Goal: Task Accomplishment & Management: Manage account settings

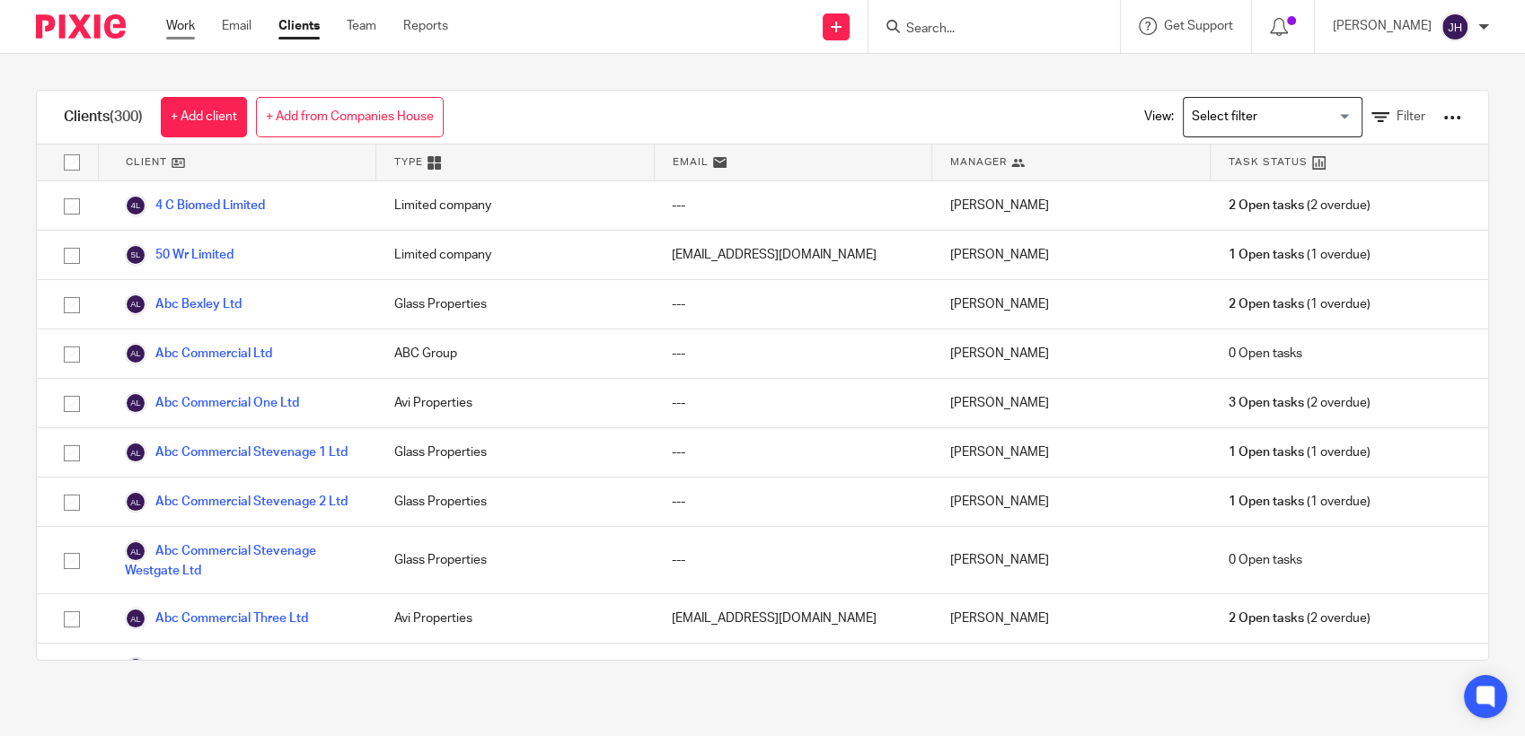
click at [169, 21] on link "Work" at bounding box center [180, 26] width 29 height 18
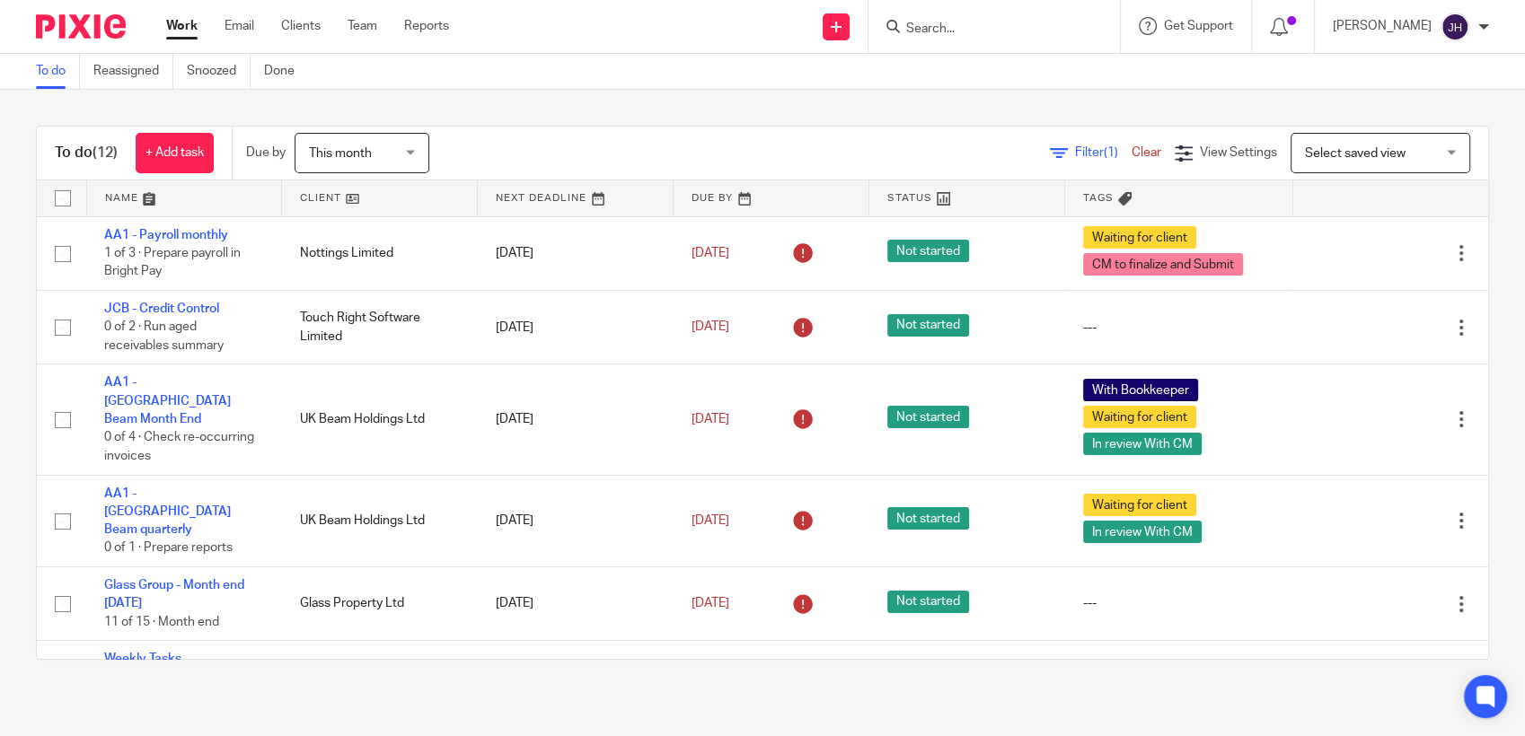
click at [1027, 30] on input "Search" at bounding box center [985, 30] width 162 height 16
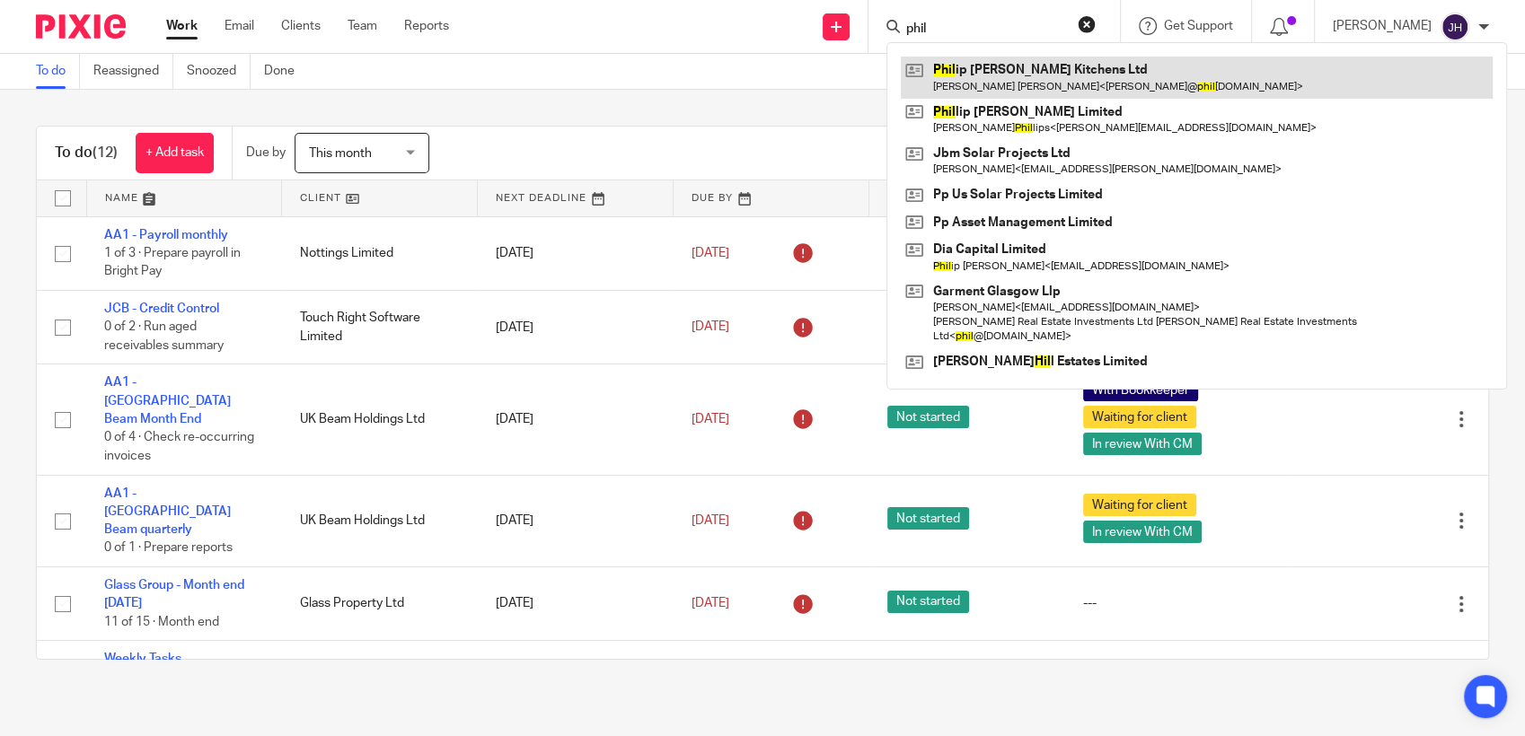
type input "phil"
click at [1003, 75] on link at bounding box center [1197, 77] width 592 height 41
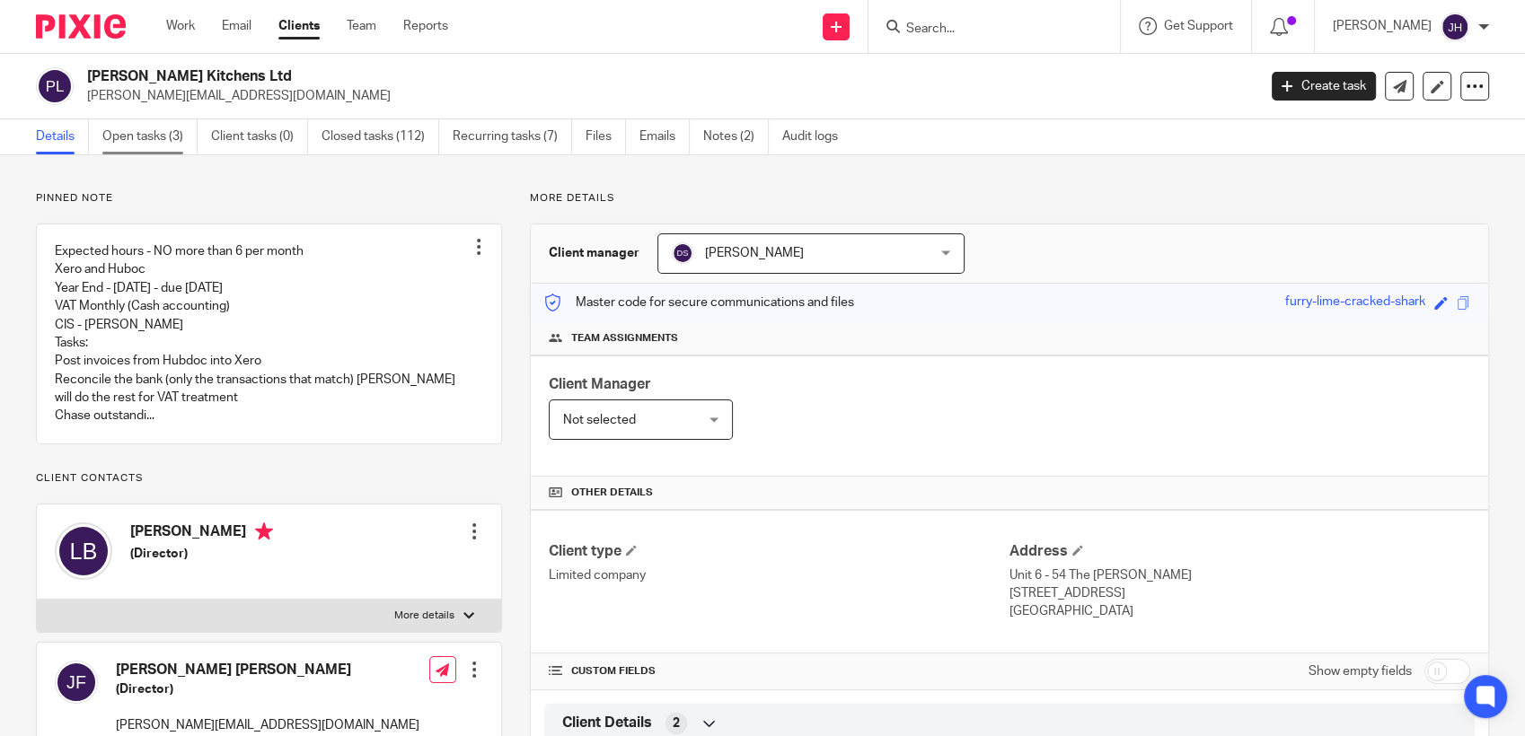
click at [158, 139] on link "Open tasks (3)" at bounding box center [149, 136] width 95 height 35
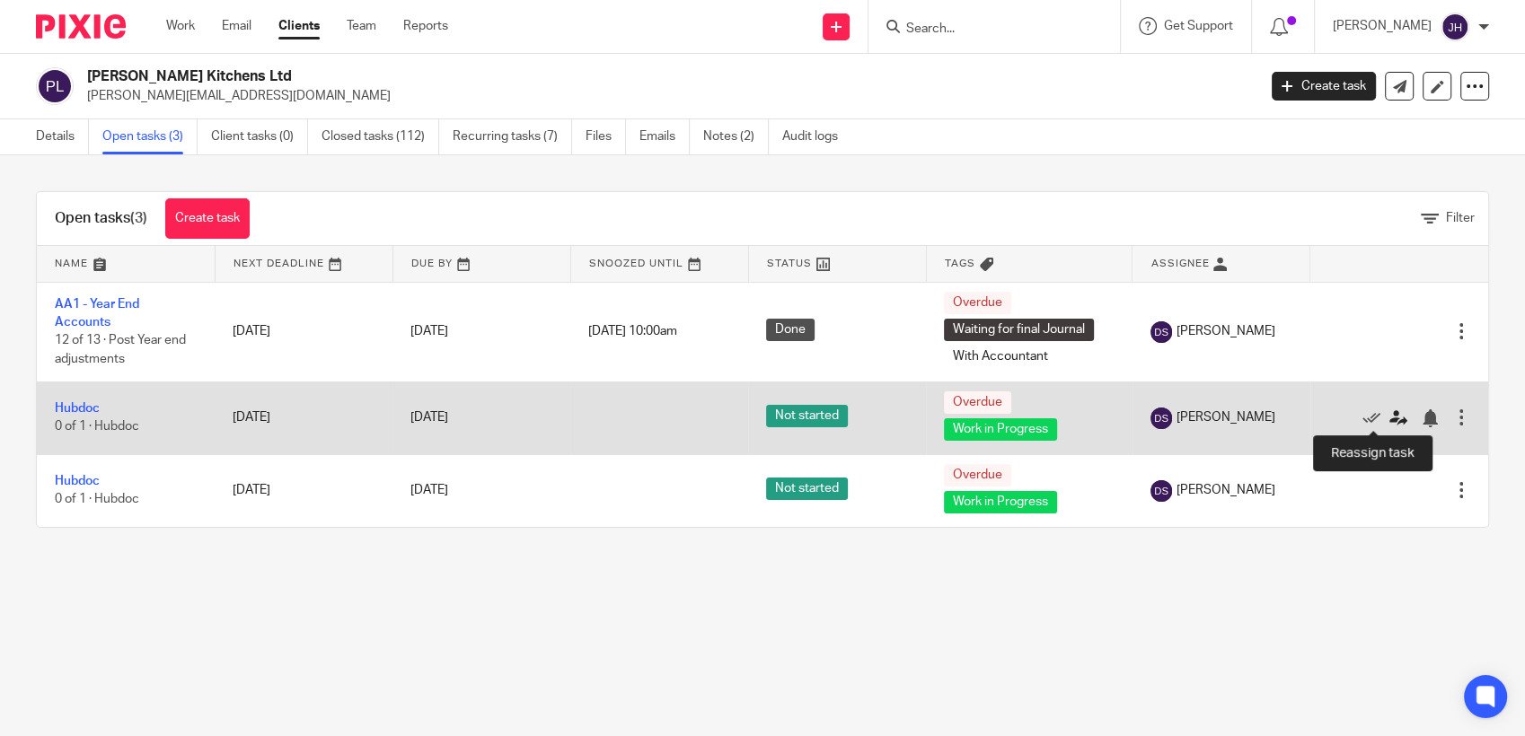
click at [1389, 419] on icon at bounding box center [1398, 418] width 18 height 18
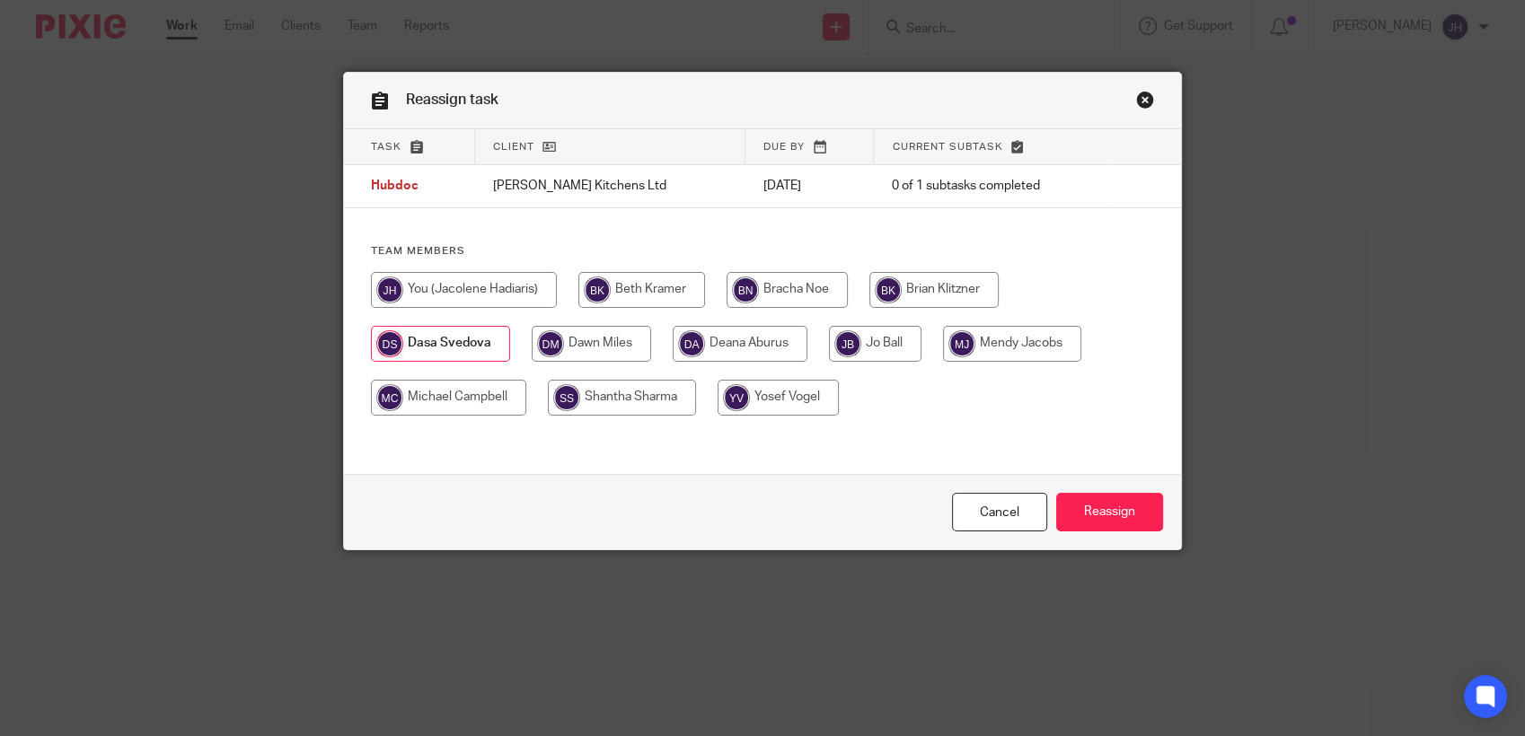
click at [477, 284] on input "radio" at bounding box center [464, 290] width 186 height 36
radio input "true"
click at [1121, 533] on div "Cancel Reassign" at bounding box center [762, 511] width 837 height 75
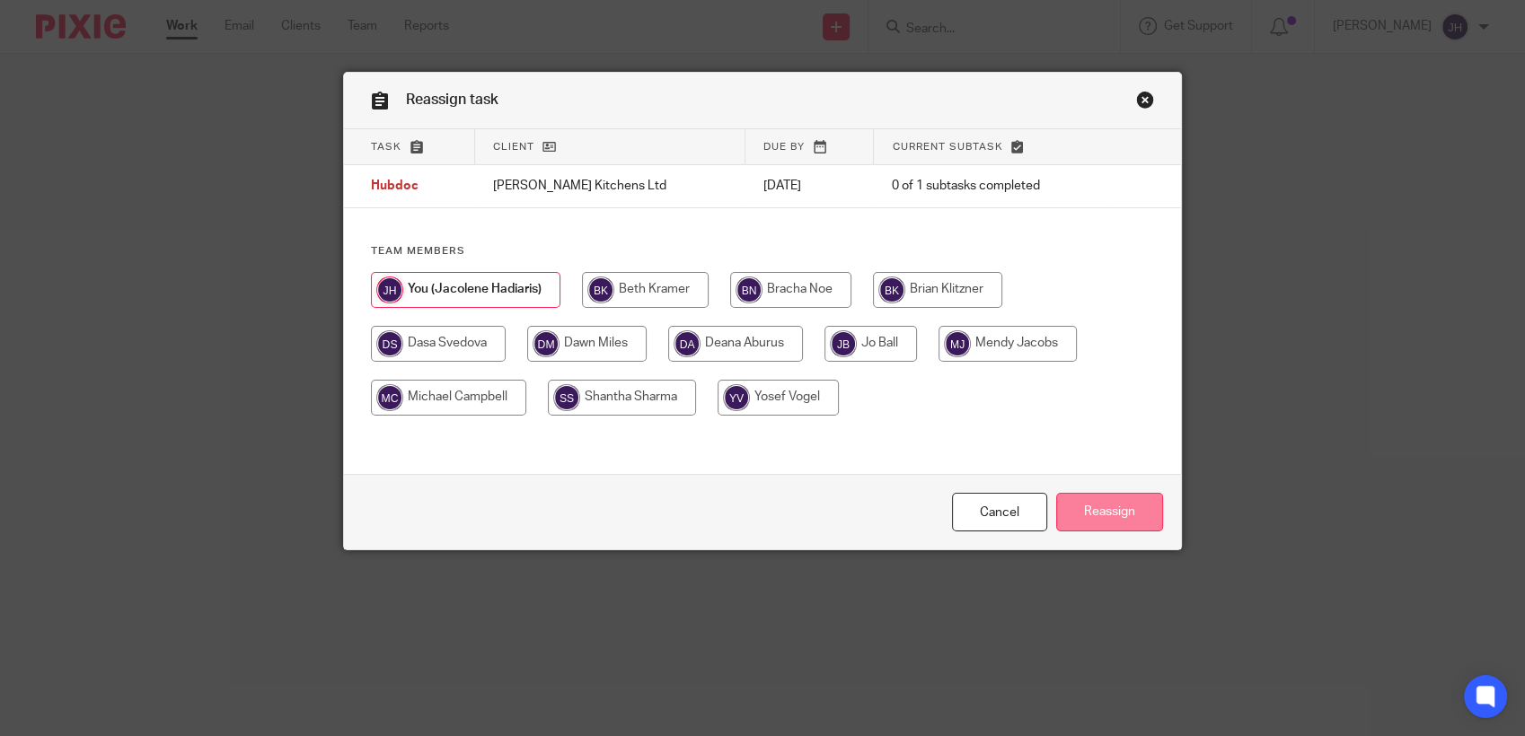
click at [1111, 515] on input "Reassign" at bounding box center [1109, 512] width 107 height 39
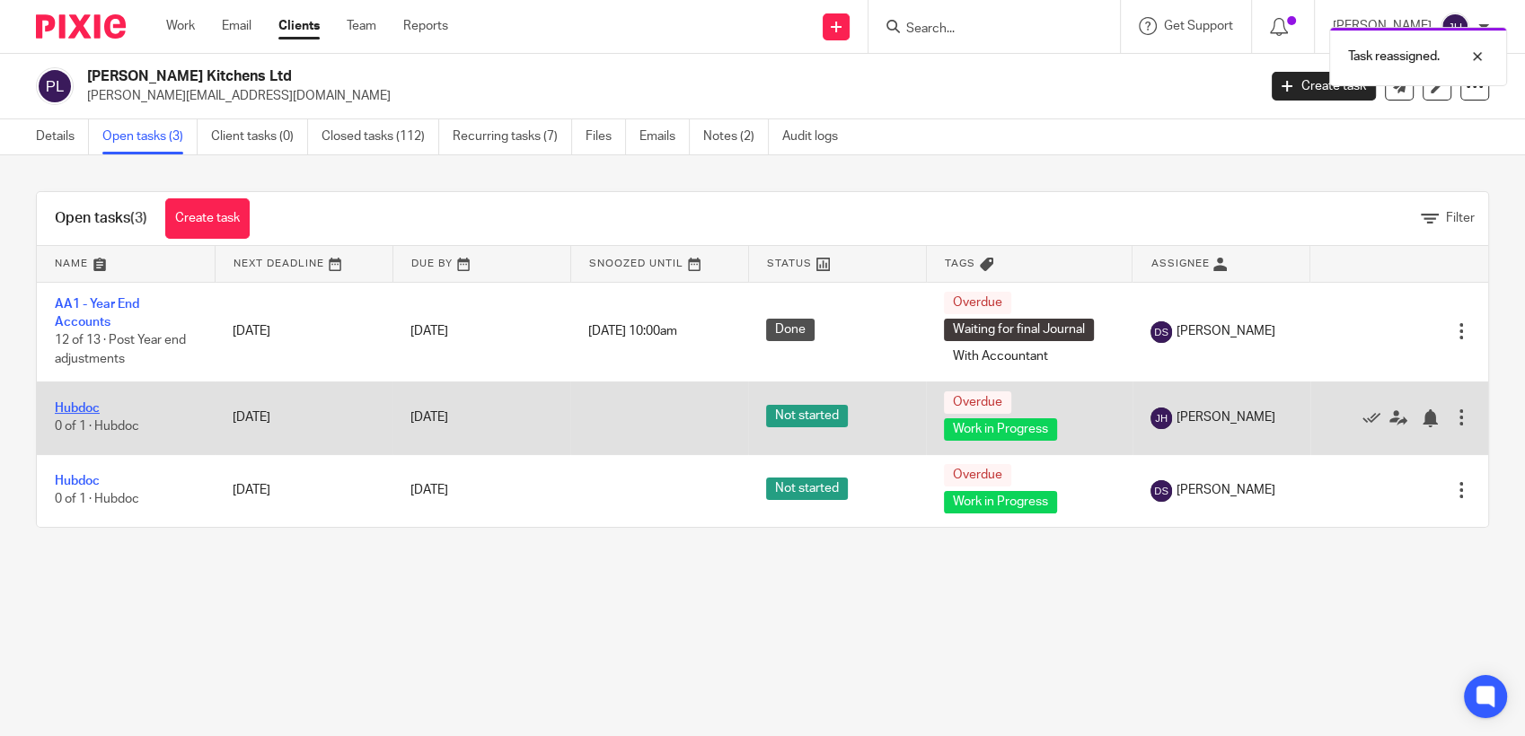
click at [72, 405] on link "Hubdoc" at bounding box center [77, 408] width 45 height 13
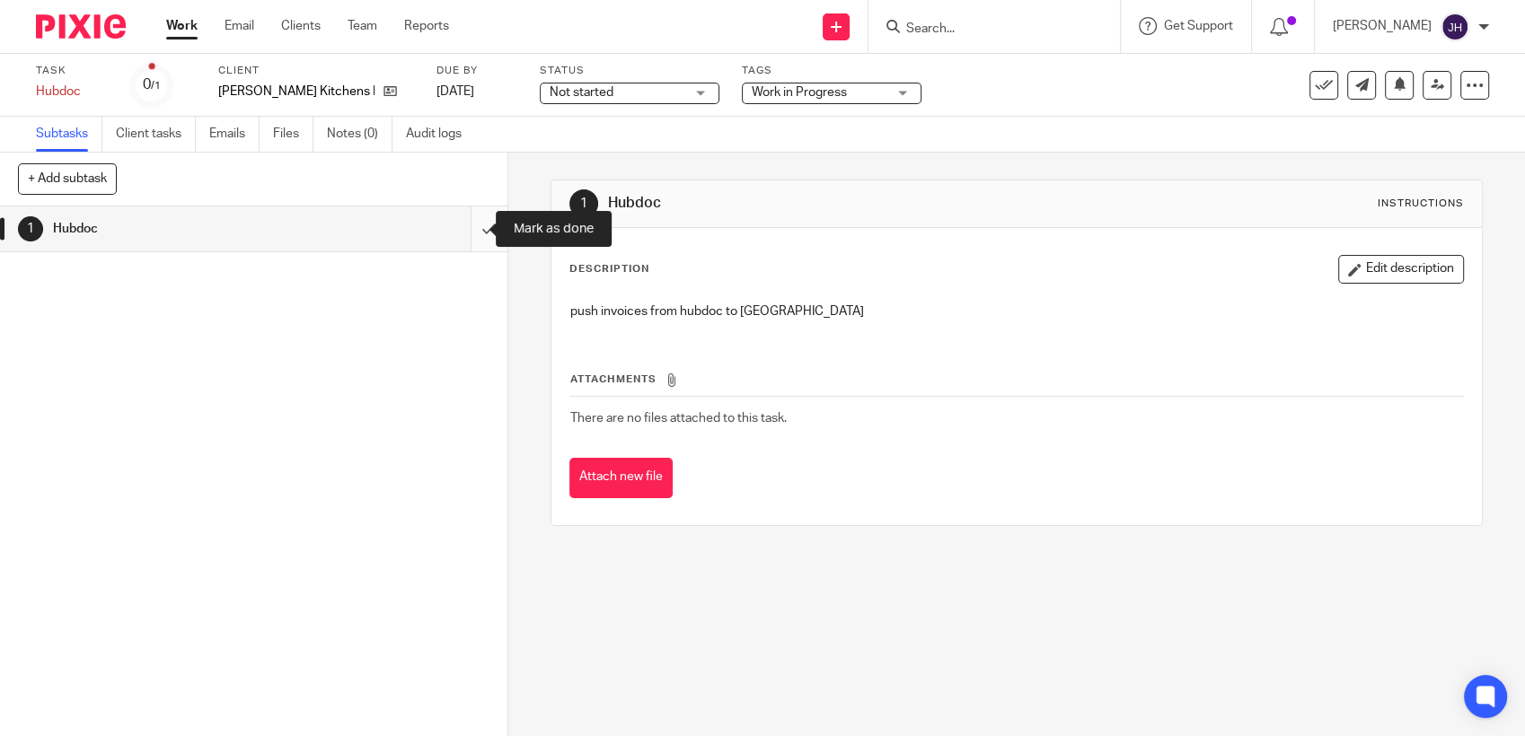
click at [474, 228] on input "submit" at bounding box center [253, 229] width 507 height 45
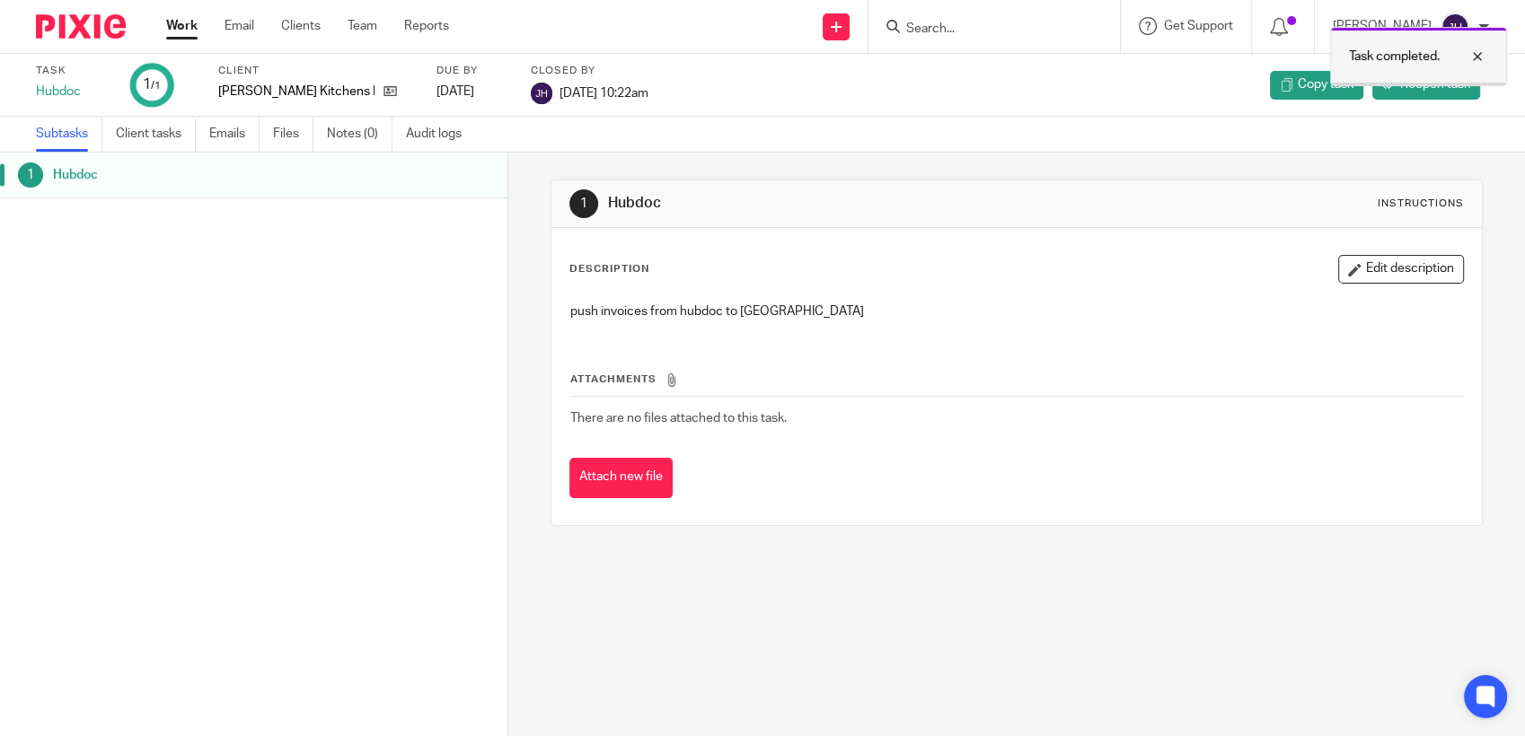
click at [1478, 57] on div at bounding box center [1463, 57] width 48 height 22
click at [151, 140] on link "Client tasks" at bounding box center [156, 134] width 80 height 35
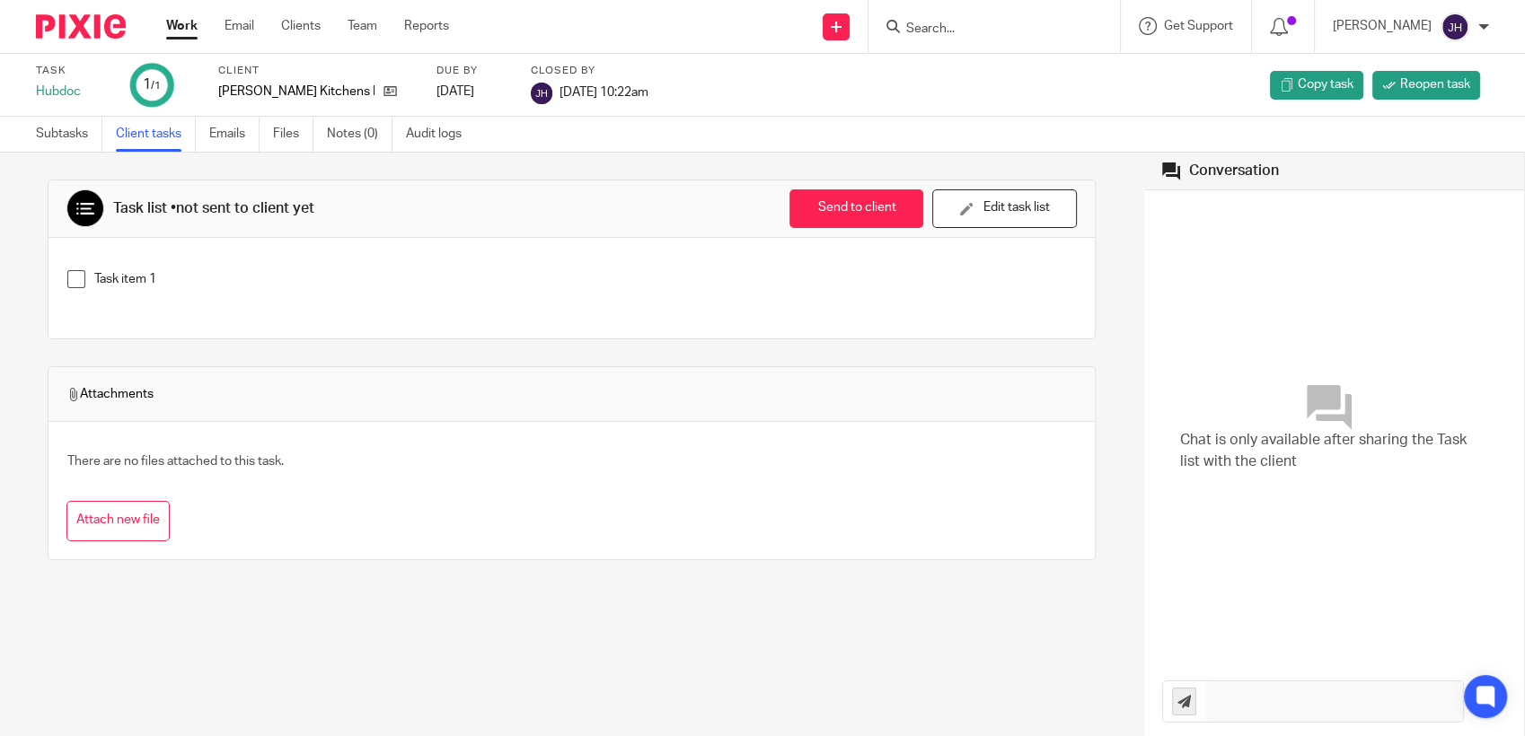
click at [50, 72] on label "Task" at bounding box center [72, 71] width 72 height 14
click at [531, 86] on img at bounding box center [542, 94] width 22 height 22
click at [977, 26] on input "Search" at bounding box center [985, 30] width 162 height 16
type input "n"
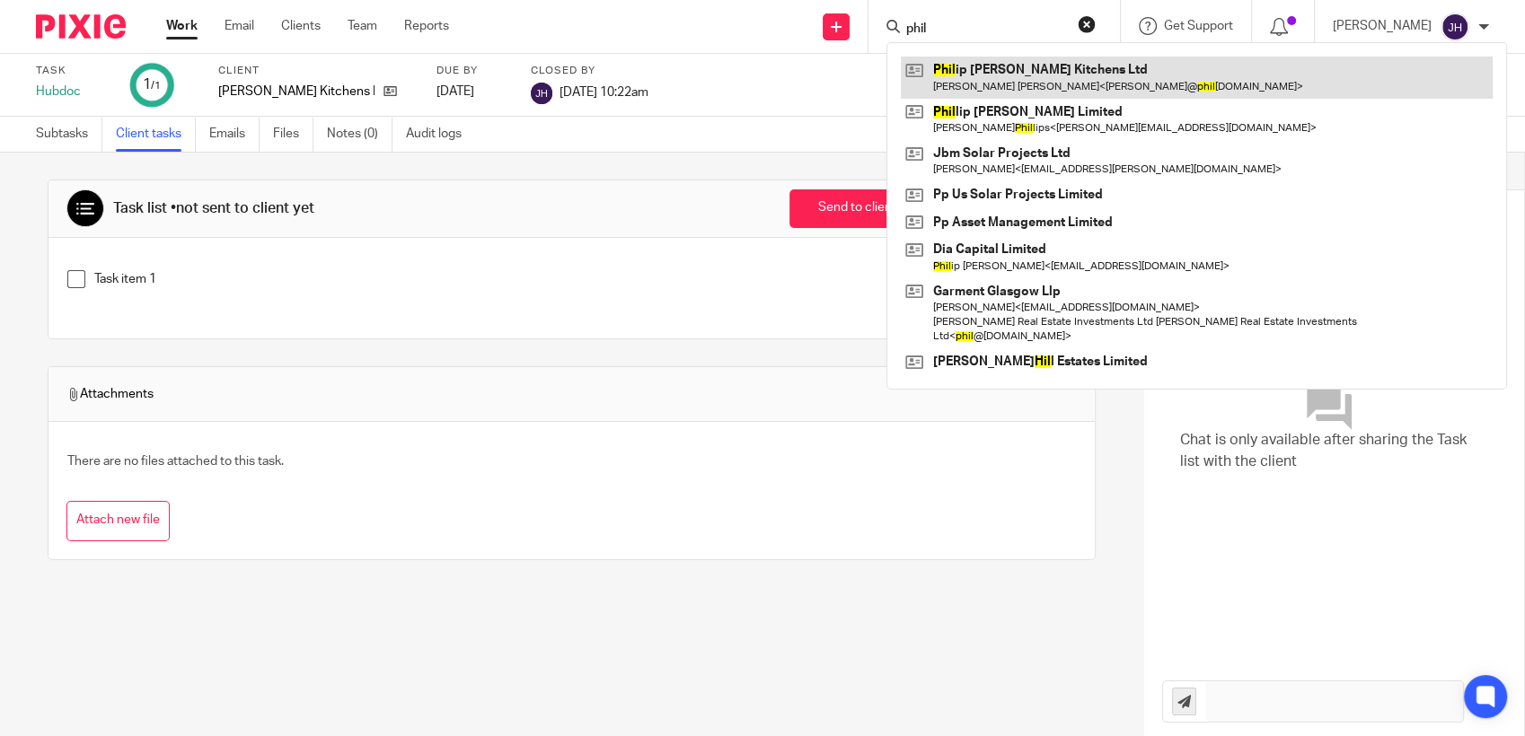
type input "phil"
click at [988, 77] on link at bounding box center [1197, 77] width 592 height 41
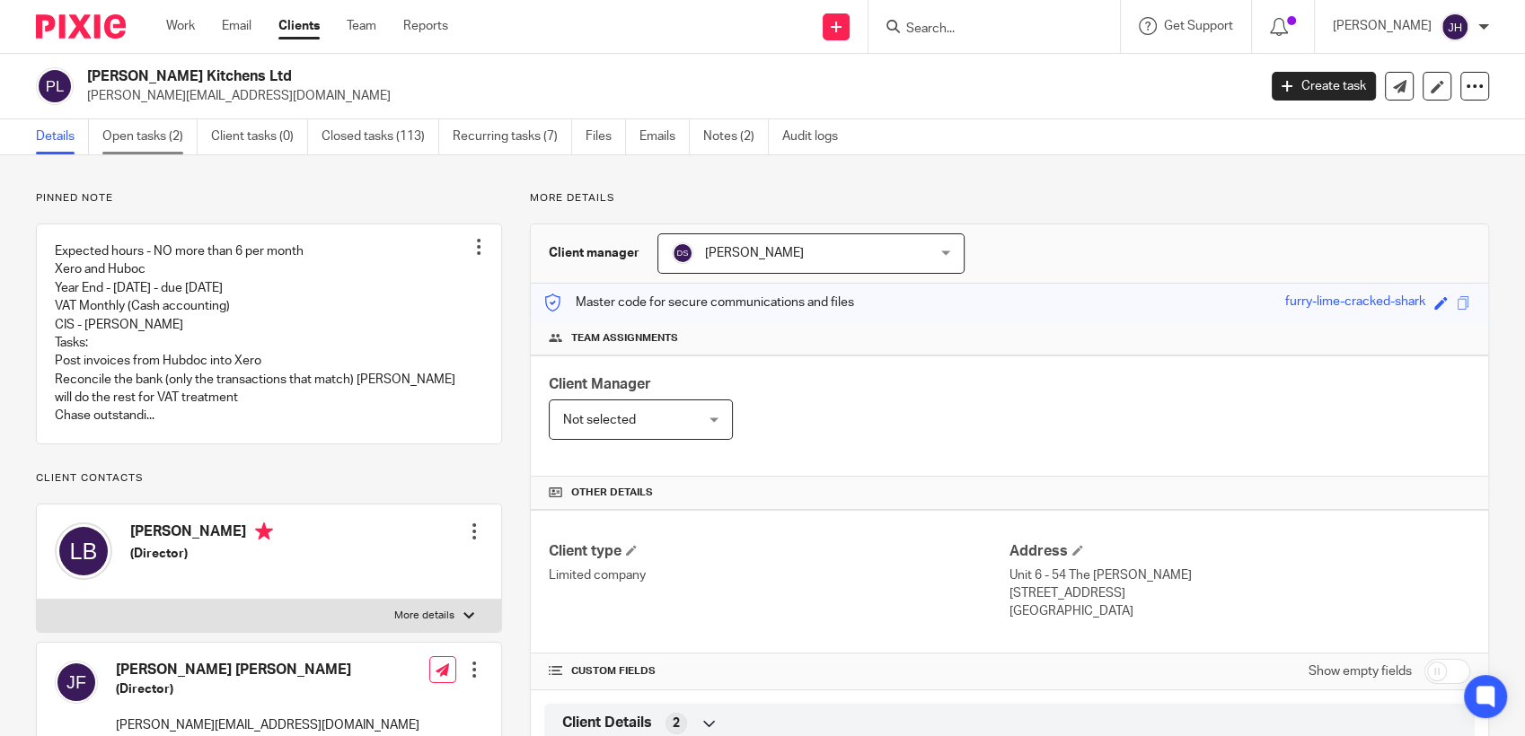
click at [163, 133] on link "Open tasks (2)" at bounding box center [149, 136] width 95 height 35
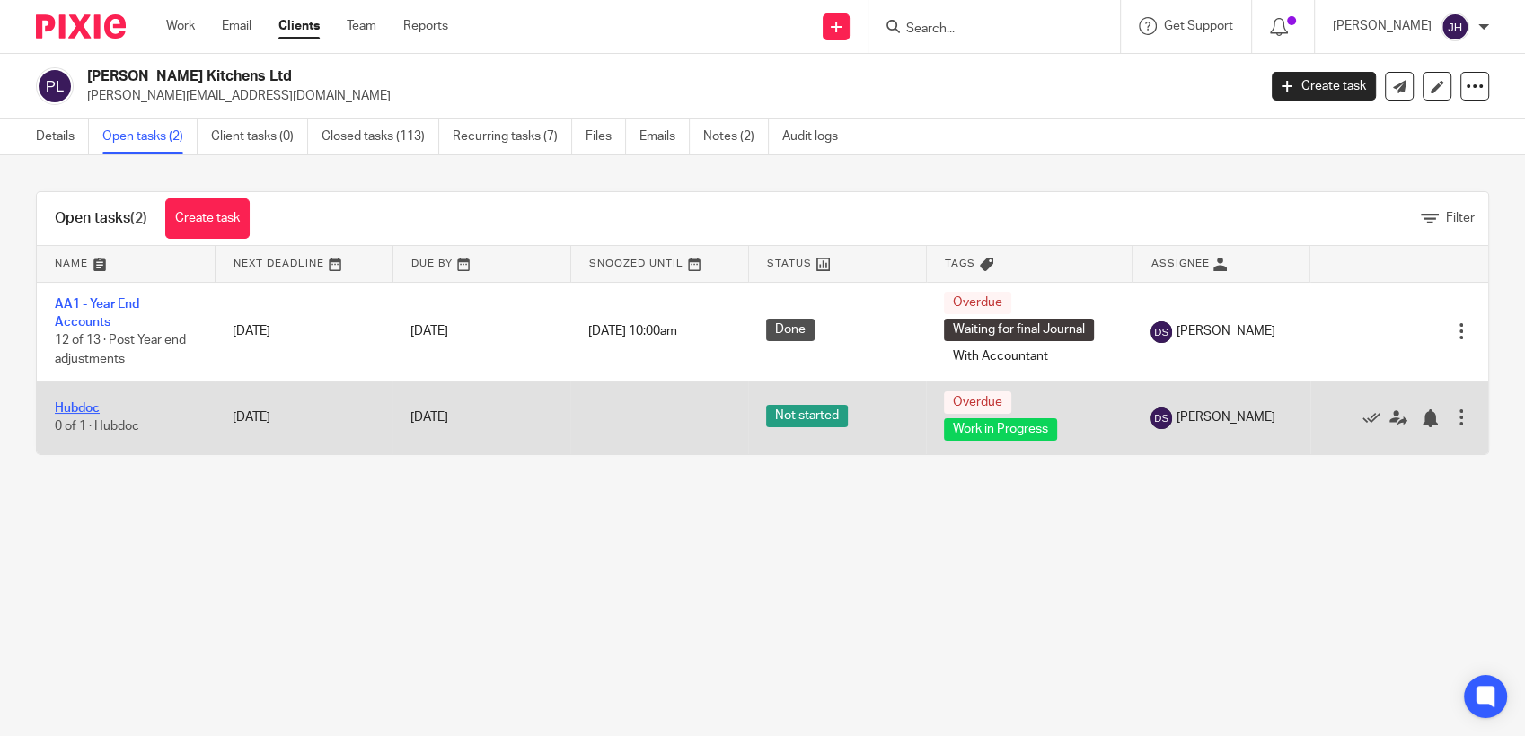
click at [65, 411] on link "Hubdoc" at bounding box center [77, 408] width 45 height 13
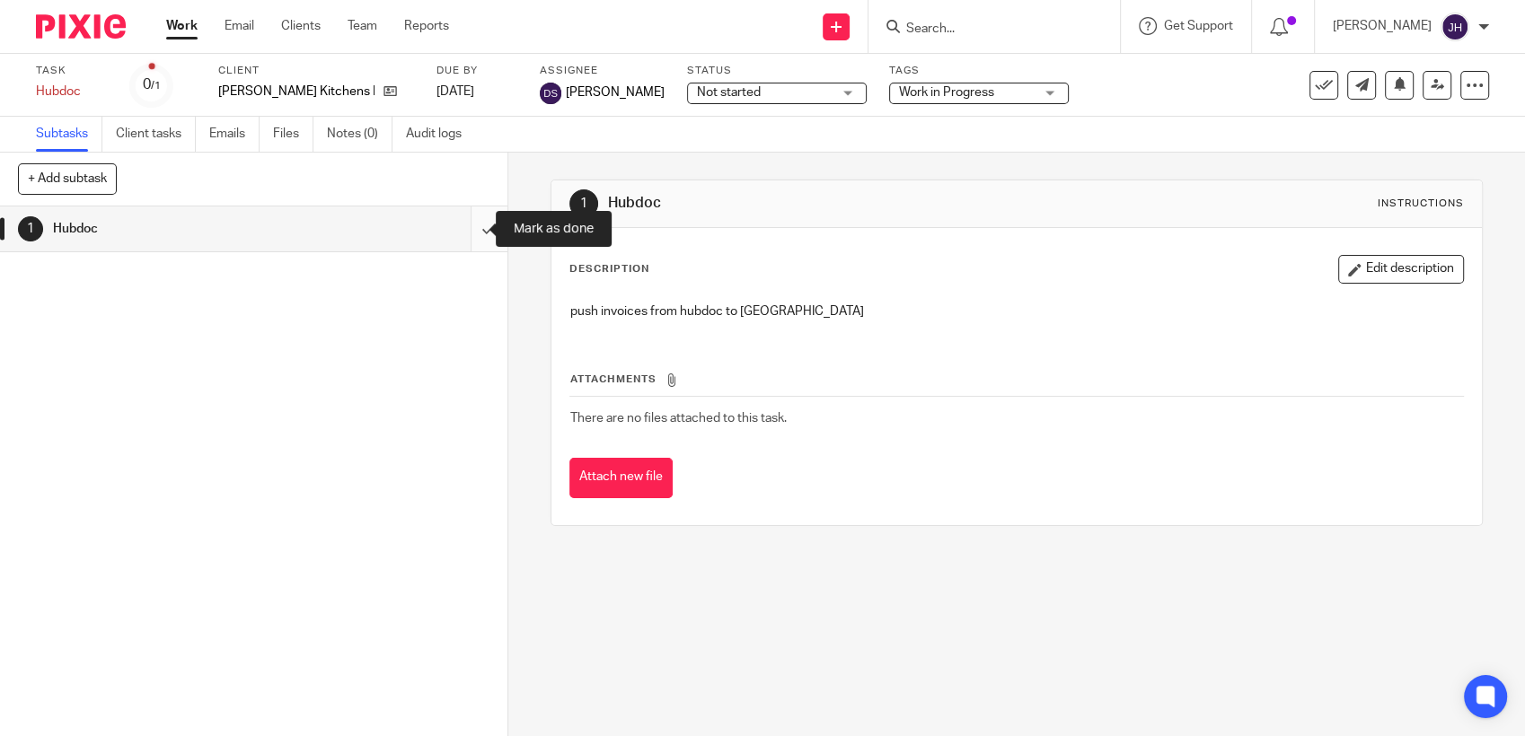
click at [466, 230] on input "submit" at bounding box center [253, 229] width 507 height 45
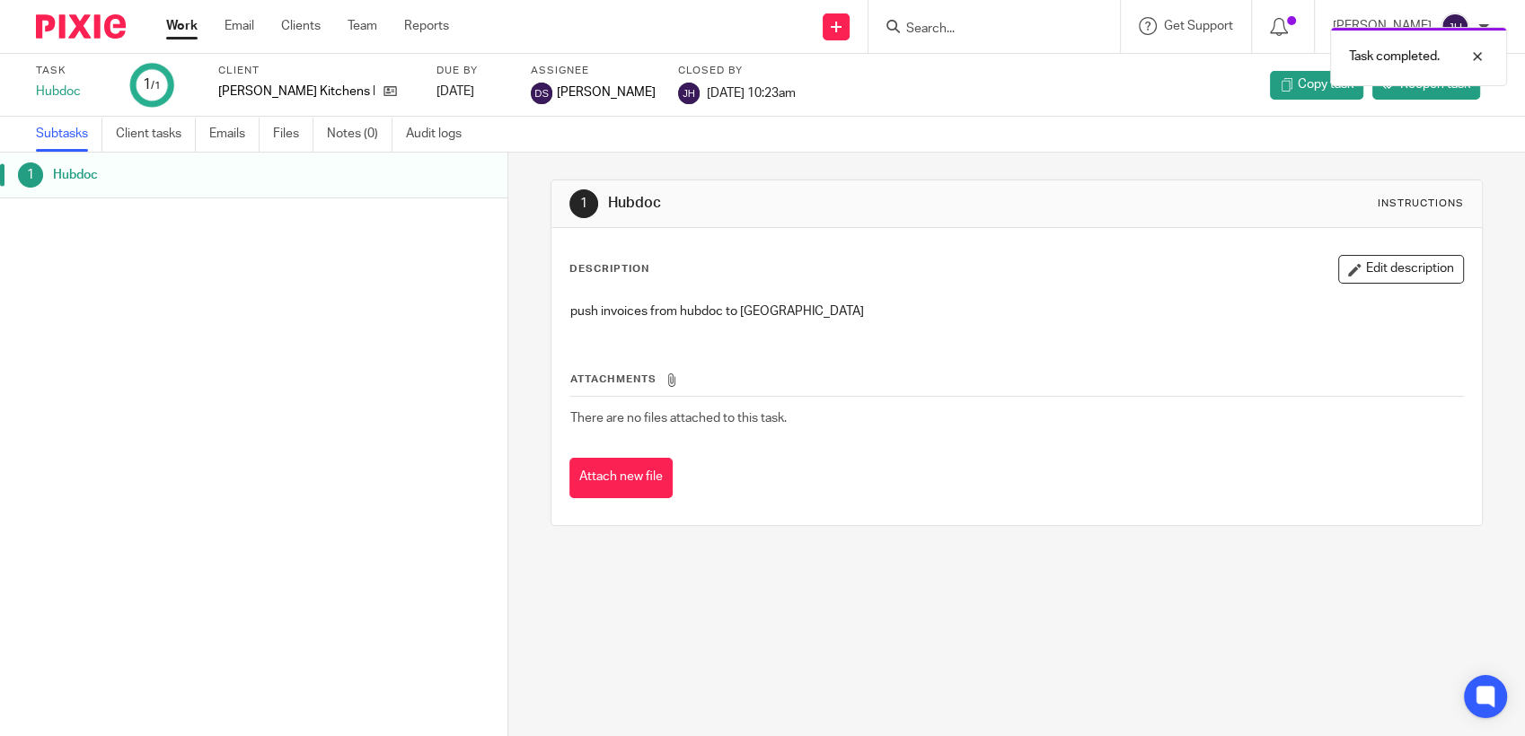
click at [942, 29] on div "Task completed." at bounding box center [1134, 52] width 744 height 68
click at [977, 28] on div "Task completed." at bounding box center [1134, 52] width 744 height 68
click at [885, 27] on div "Task completed." at bounding box center [1134, 52] width 744 height 68
click at [892, 20] on div "Task completed." at bounding box center [1134, 52] width 744 height 68
click at [875, 12] on div at bounding box center [993, 26] width 251 height 53
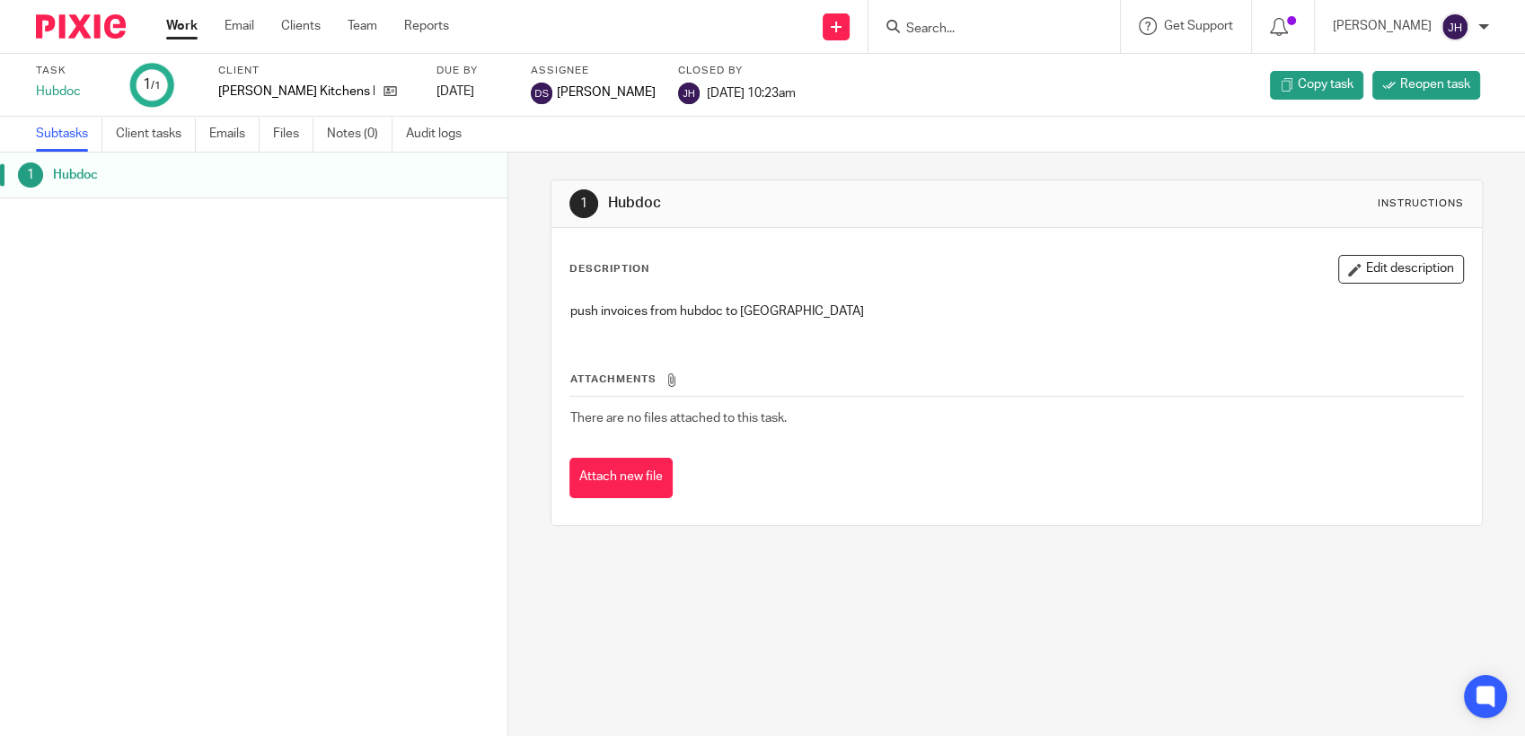
click at [1009, 27] on input "Search" at bounding box center [985, 30] width 162 height 16
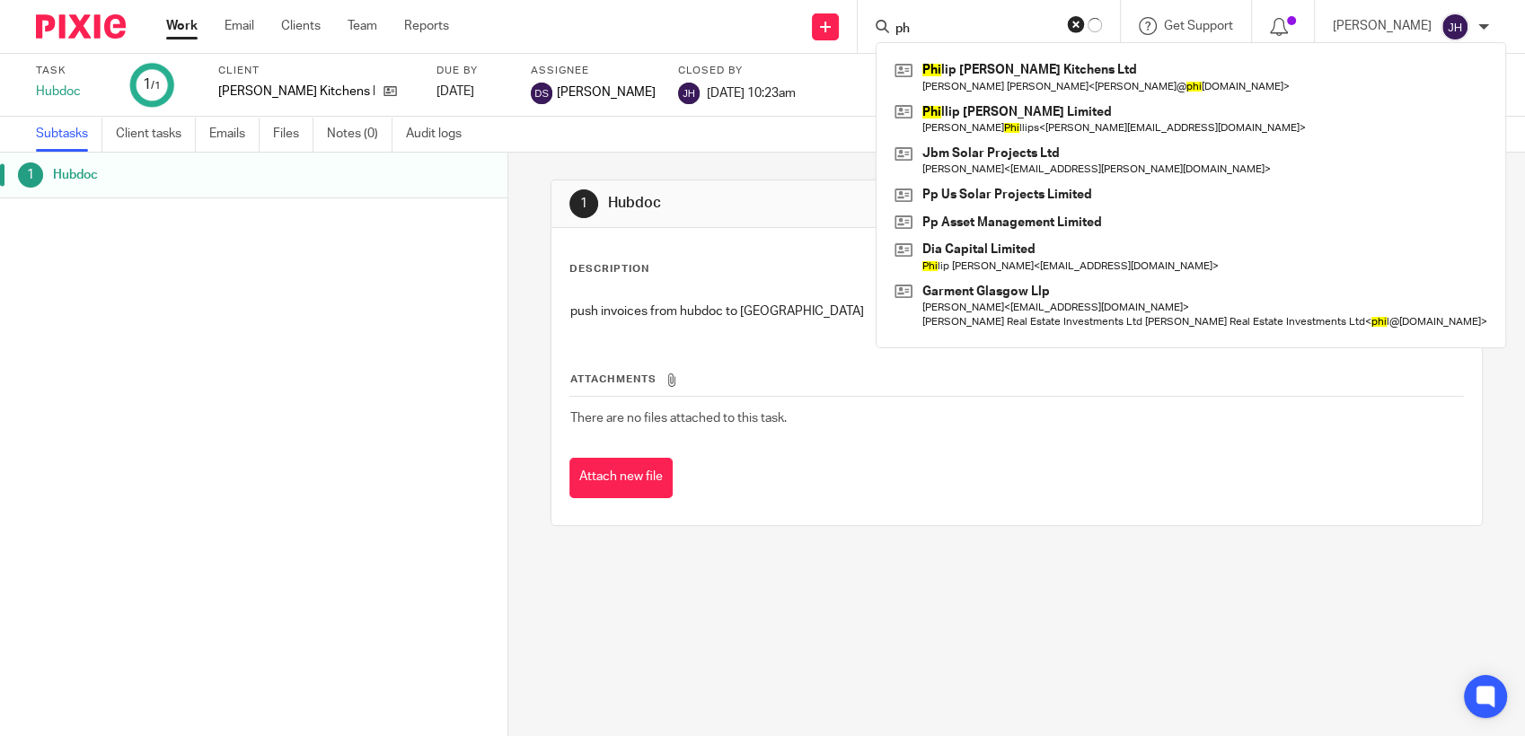
type input "p"
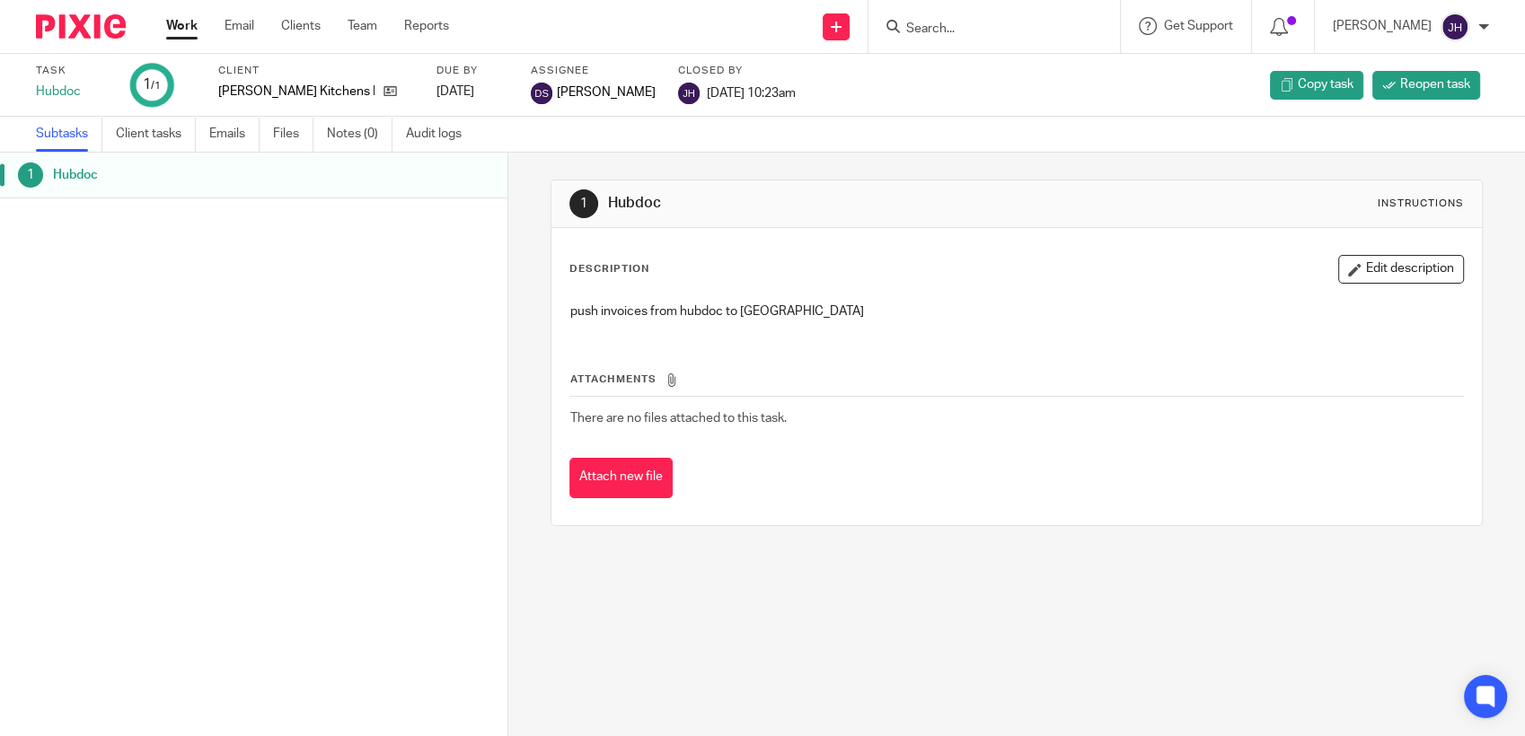
click at [997, 32] on input "Search" at bounding box center [985, 30] width 162 height 16
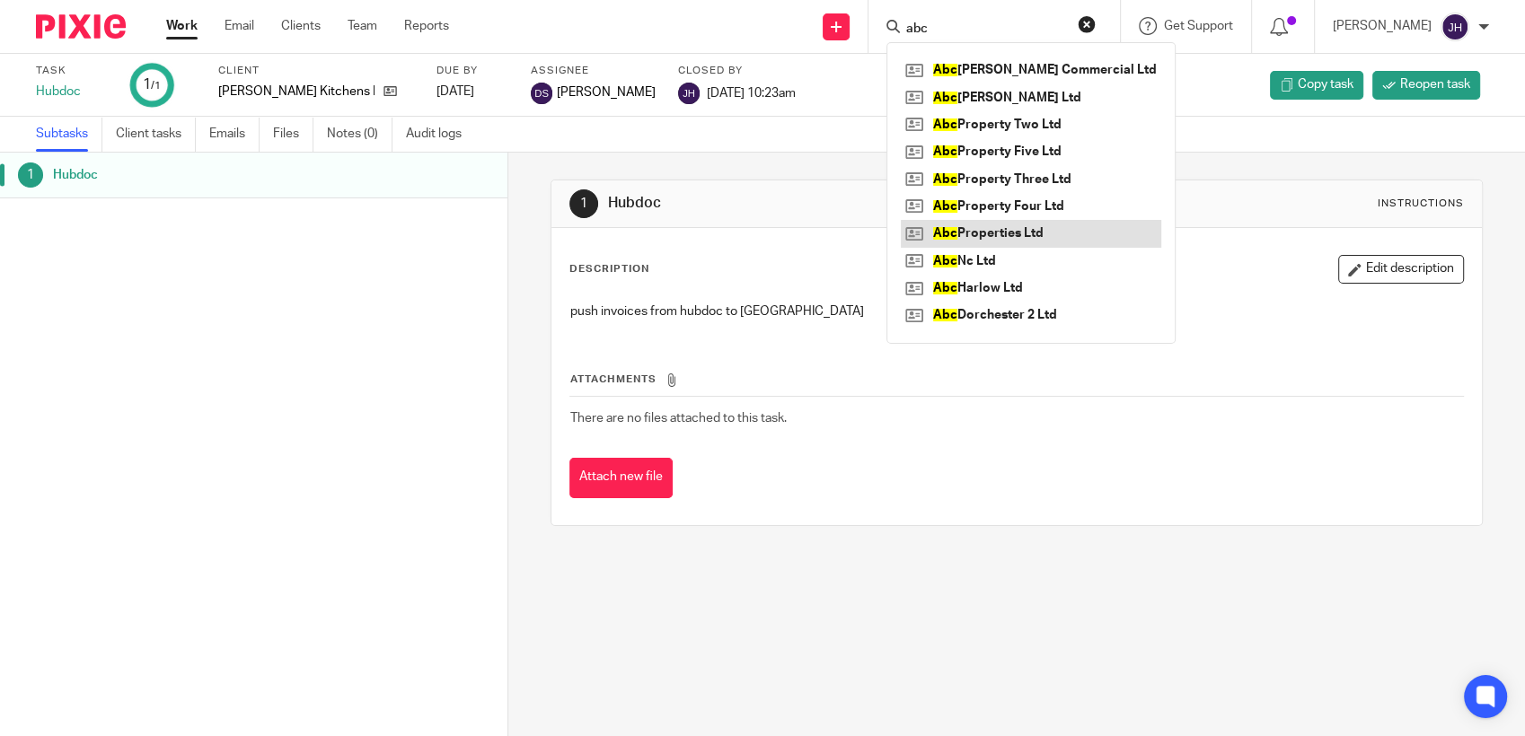
type input "abc"
click at [1007, 234] on link at bounding box center [1031, 233] width 260 height 27
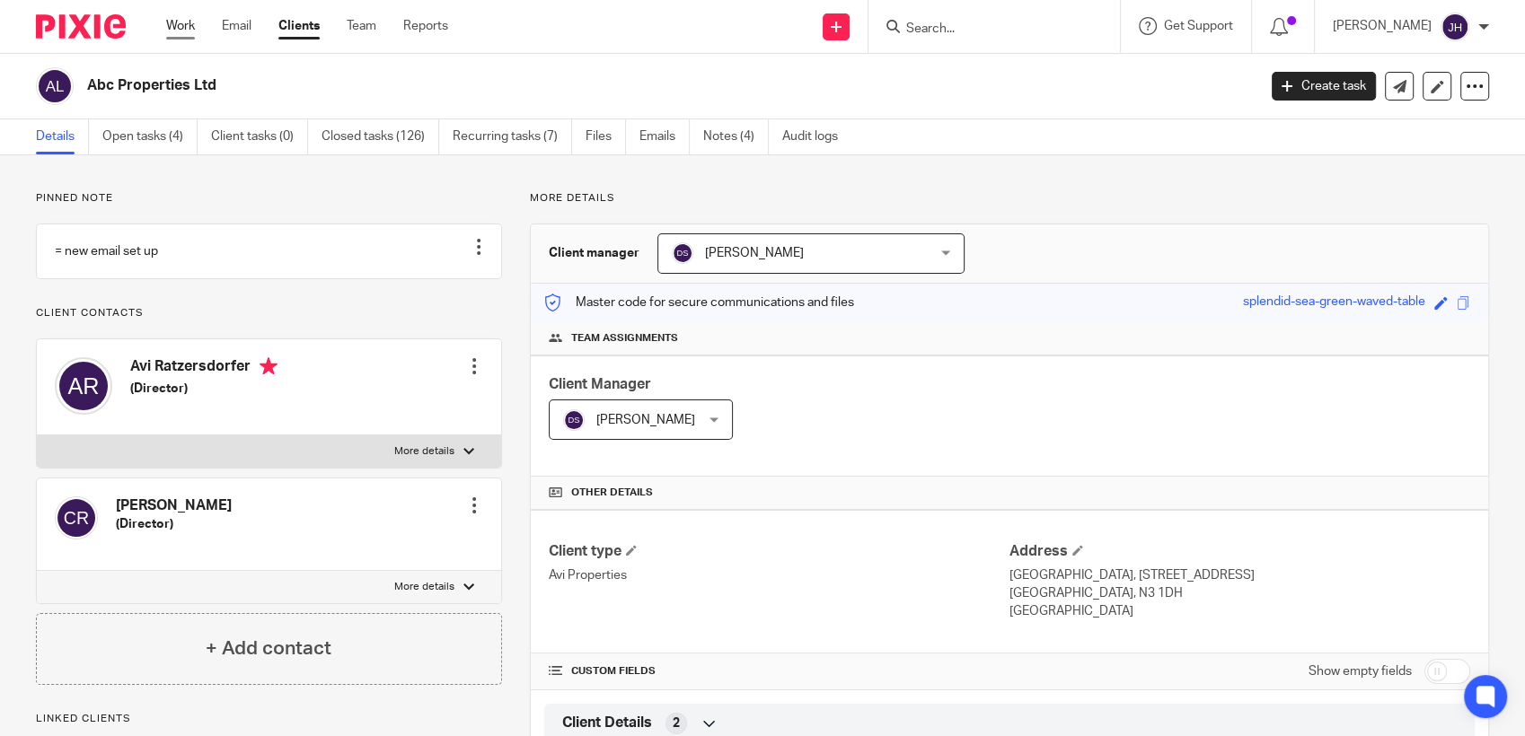
click at [172, 26] on link "Work" at bounding box center [180, 26] width 29 height 18
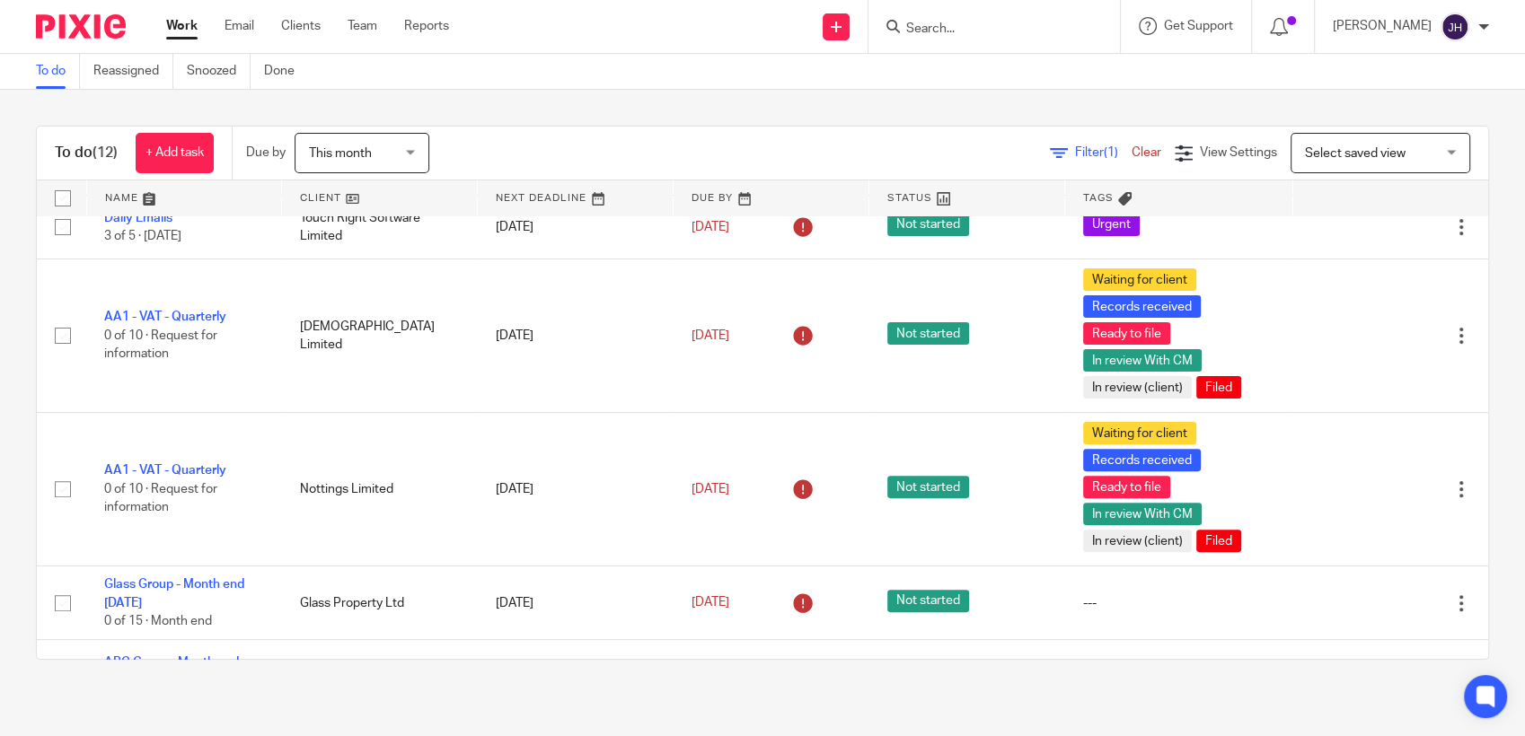
scroll to position [628, 0]
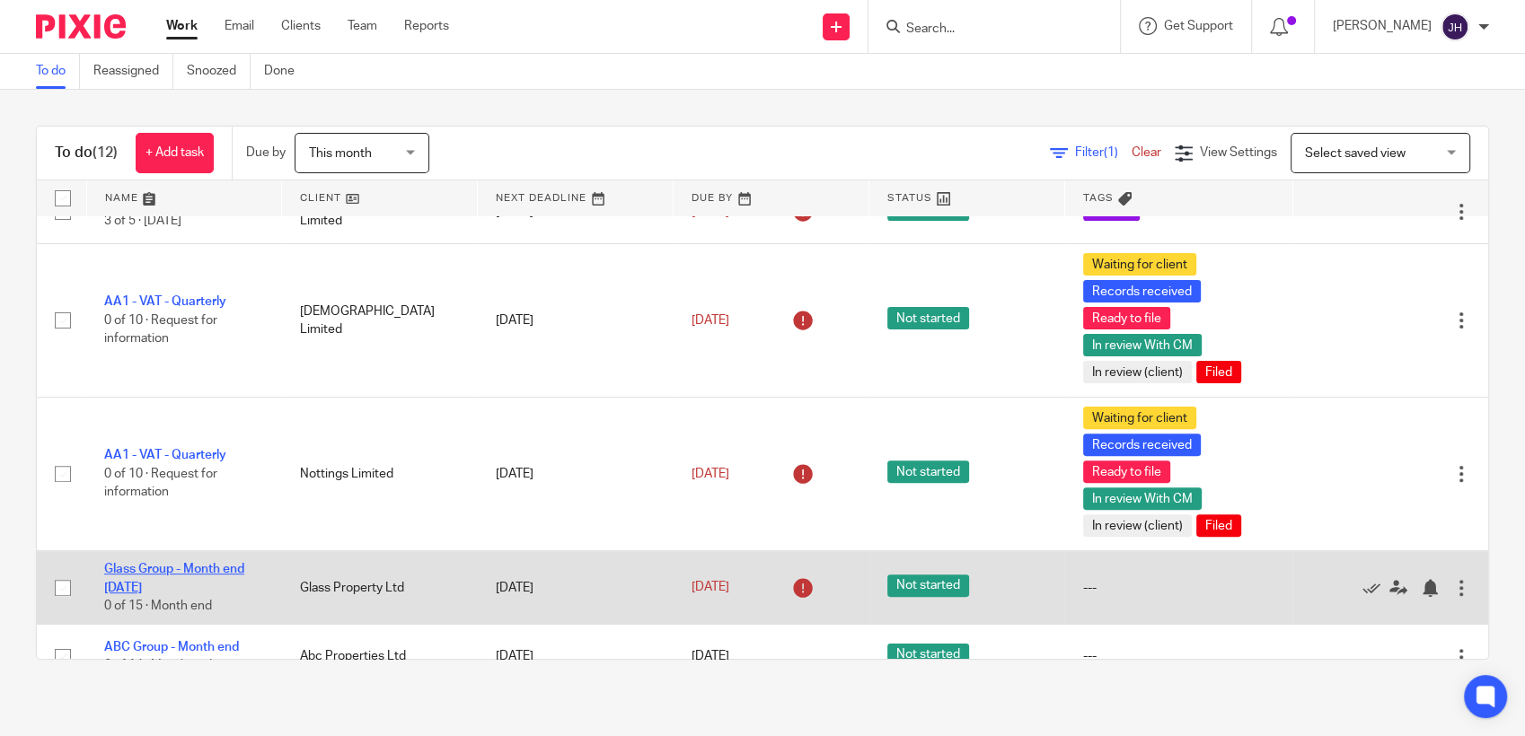
click at [137, 563] on link "Glass Group - Month end [DATE]" at bounding box center [174, 578] width 140 height 31
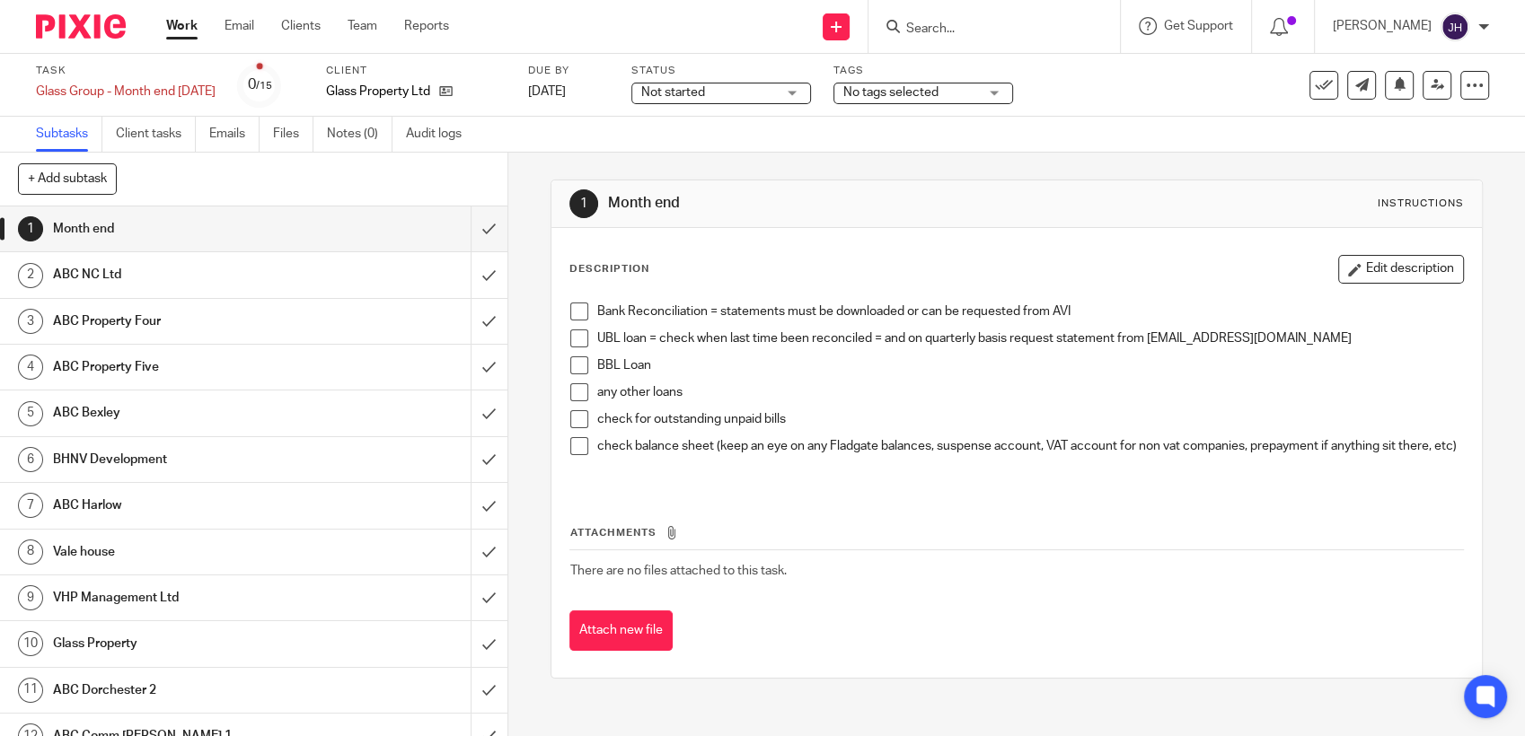
click at [914, 27] on input "Search" at bounding box center [985, 30] width 162 height 16
type input "vhp"
click at [982, 70] on link at bounding box center [1012, 70] width 223 height 27
click at [187, 22] on link "Work" at bounding box center [181, 26] width 31 height 18
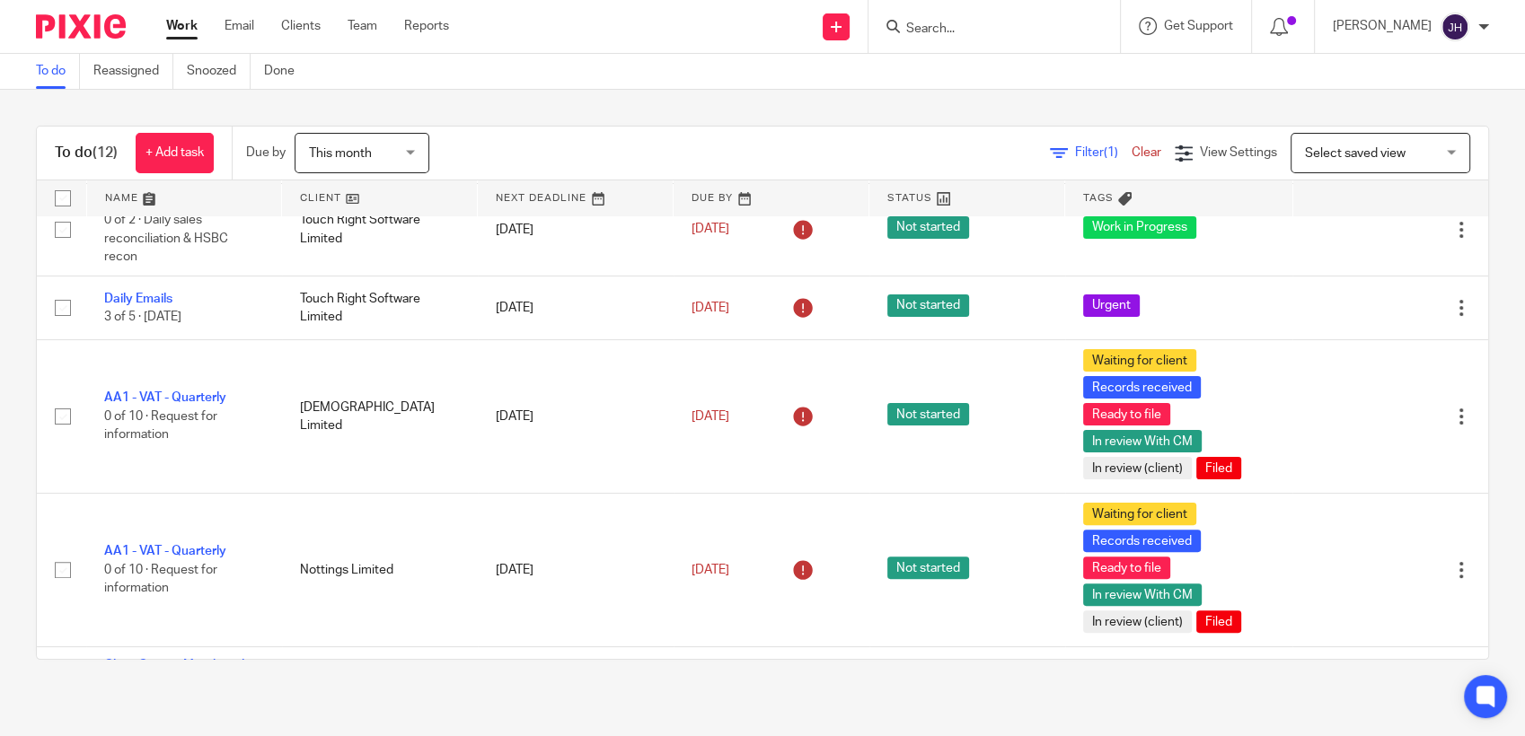
scroll to position [628, 0]
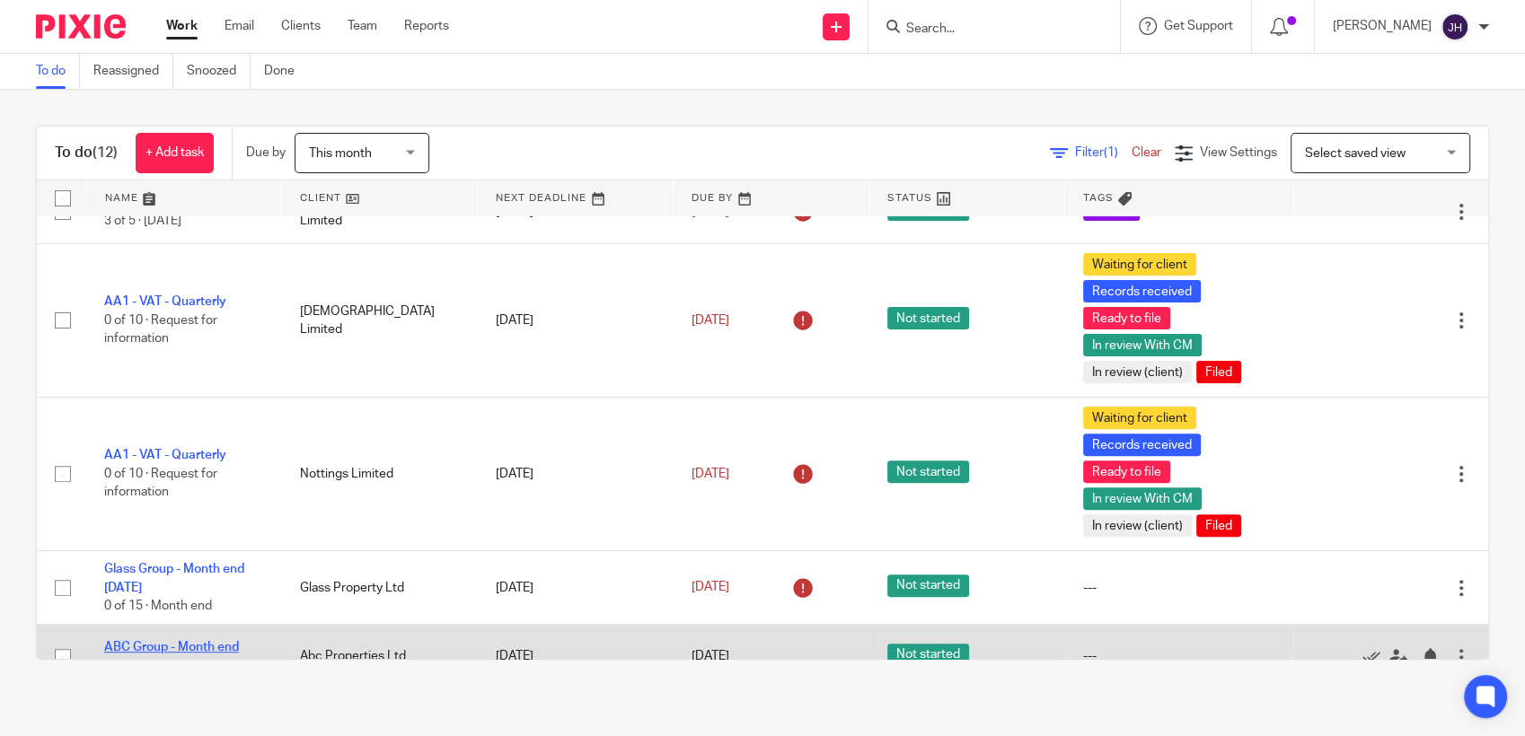
click at [163, 641] on link "ABC Group - Month end" at bounding box center [171, 647] width 135 height 13
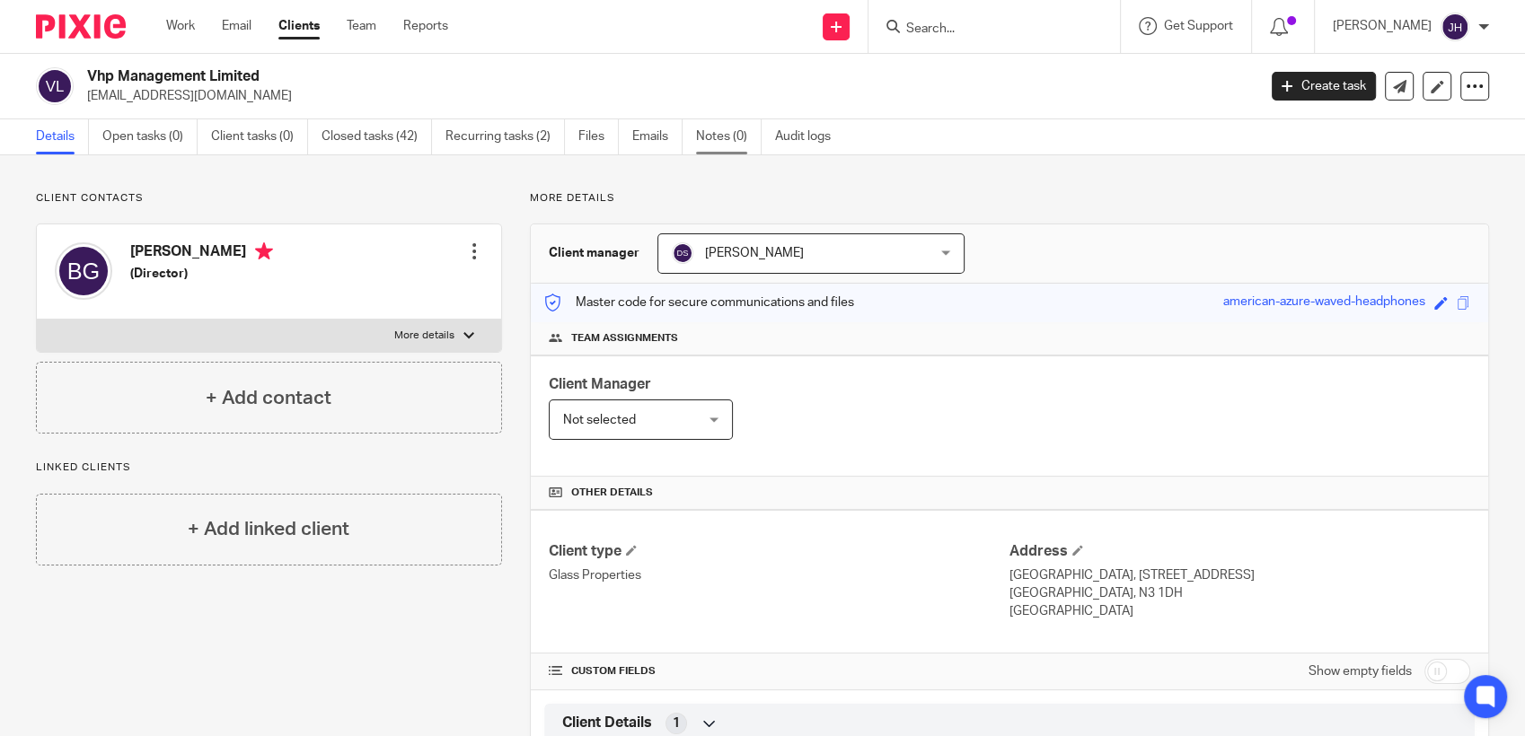
click at [711, 126] on link "Notes (0)" at bounding box center [729, 136] width 66 height 35
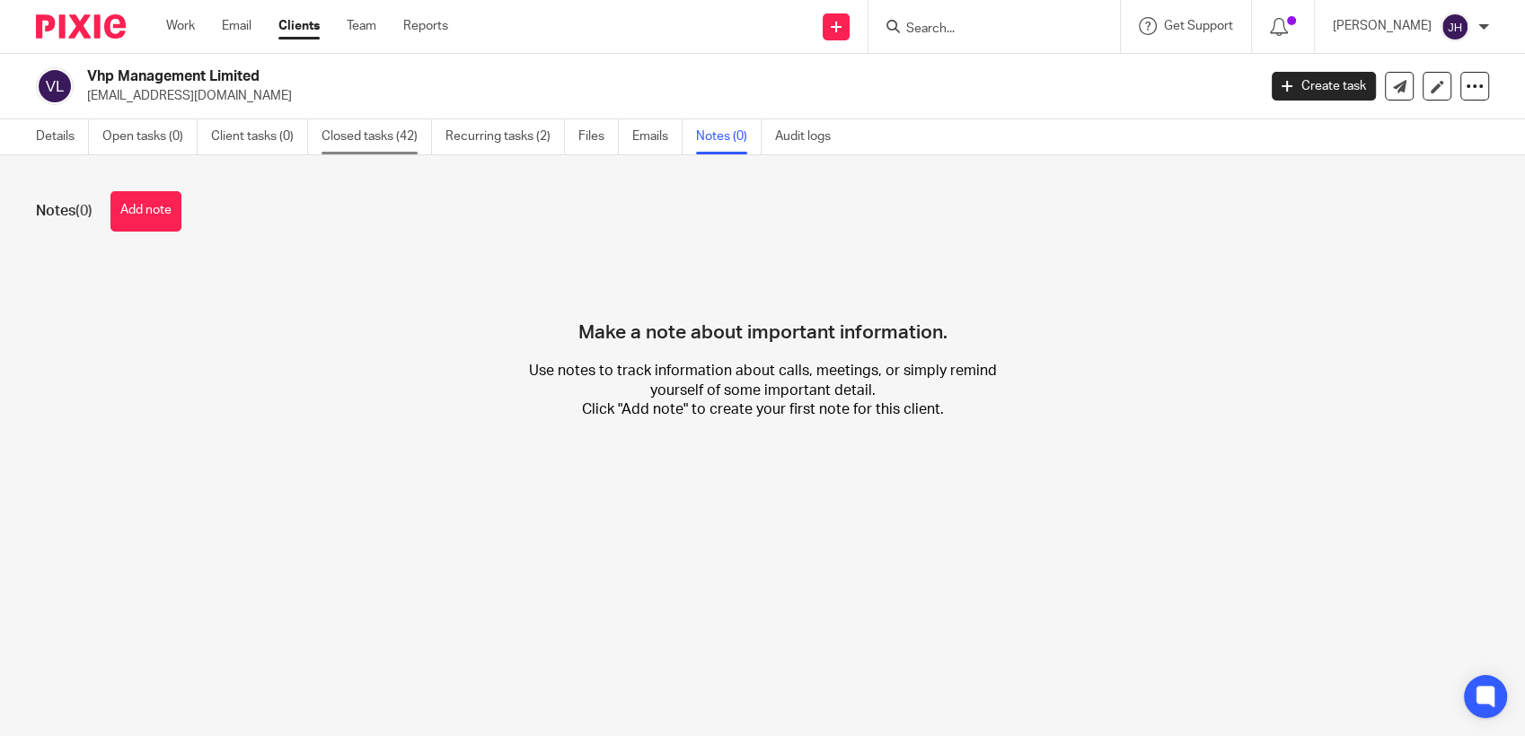
click at [359, 141] on link "Closed tasks (42)" at bounding box center [376, 136] width 110 height 35
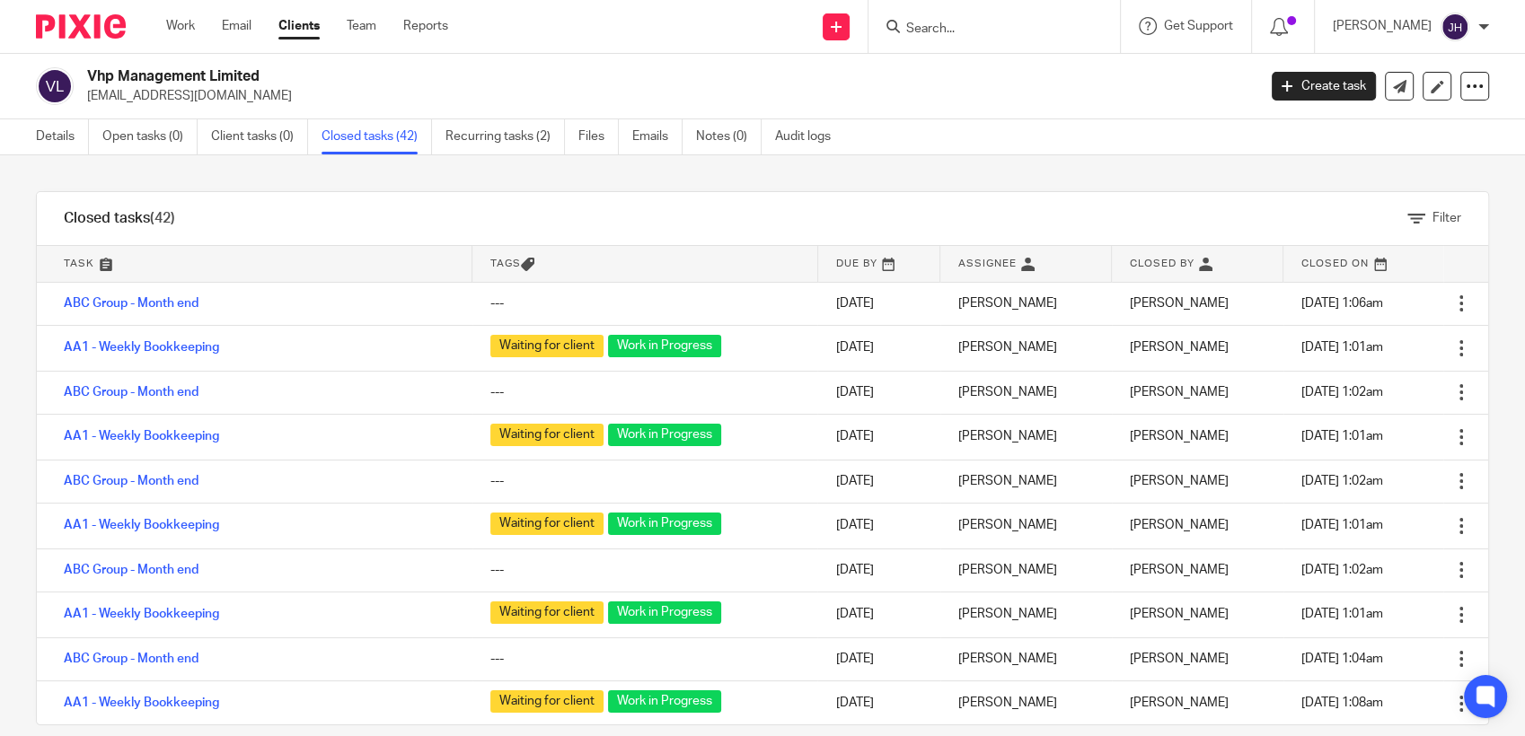
click at [999, 18] on form at bounding box center [999, 26] width 191 height 22
click at [931, 38] on div at bounding box center [993, 26] width 251 height 53
click at [898, 25] on div at bounding box center [990, 26] width 209 height 22
click at [920, 25] on input "Search" at bounding box center [985, 30] width 162 height 16
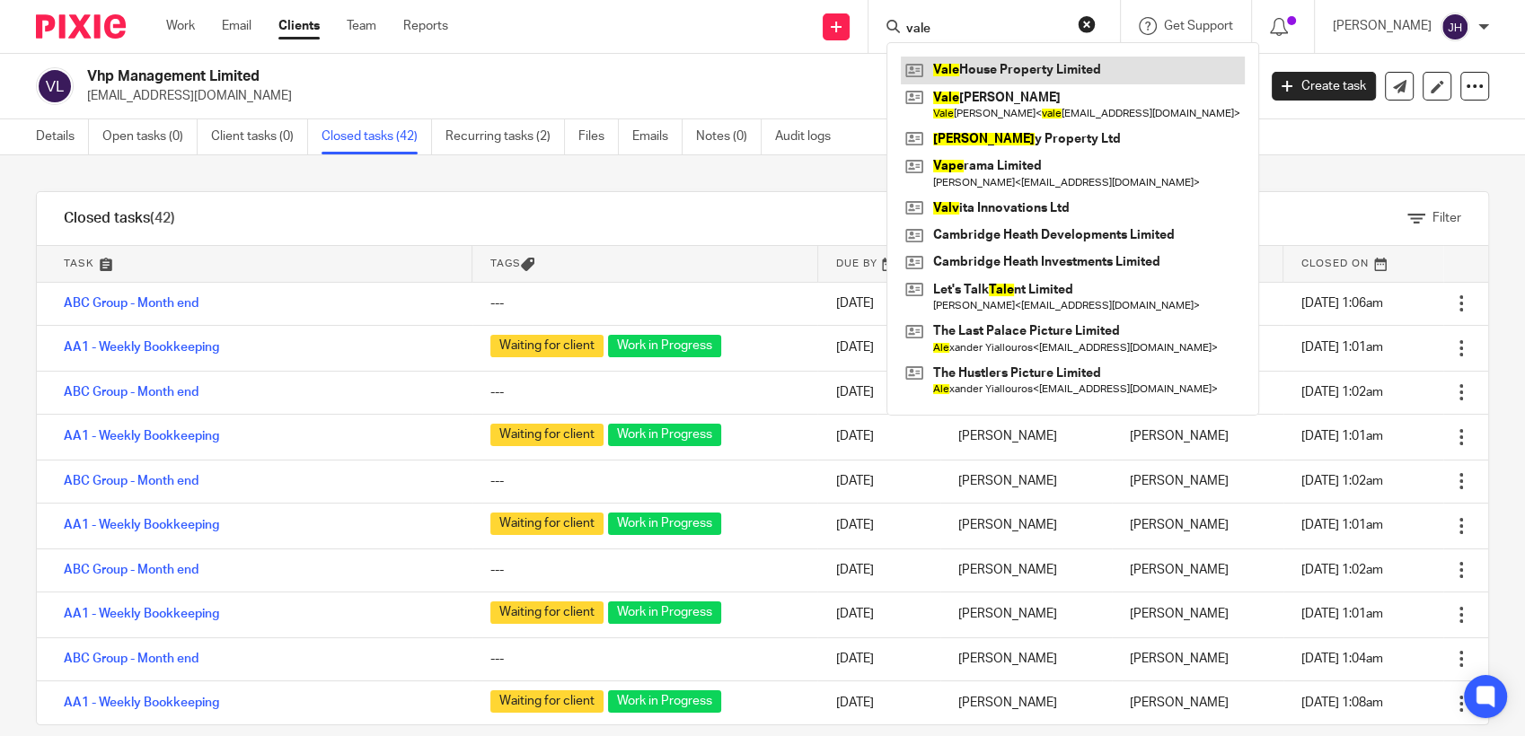
type input "vale"
click at [977, 68] on link at bounding box center [1073, 70] width 344 height 27
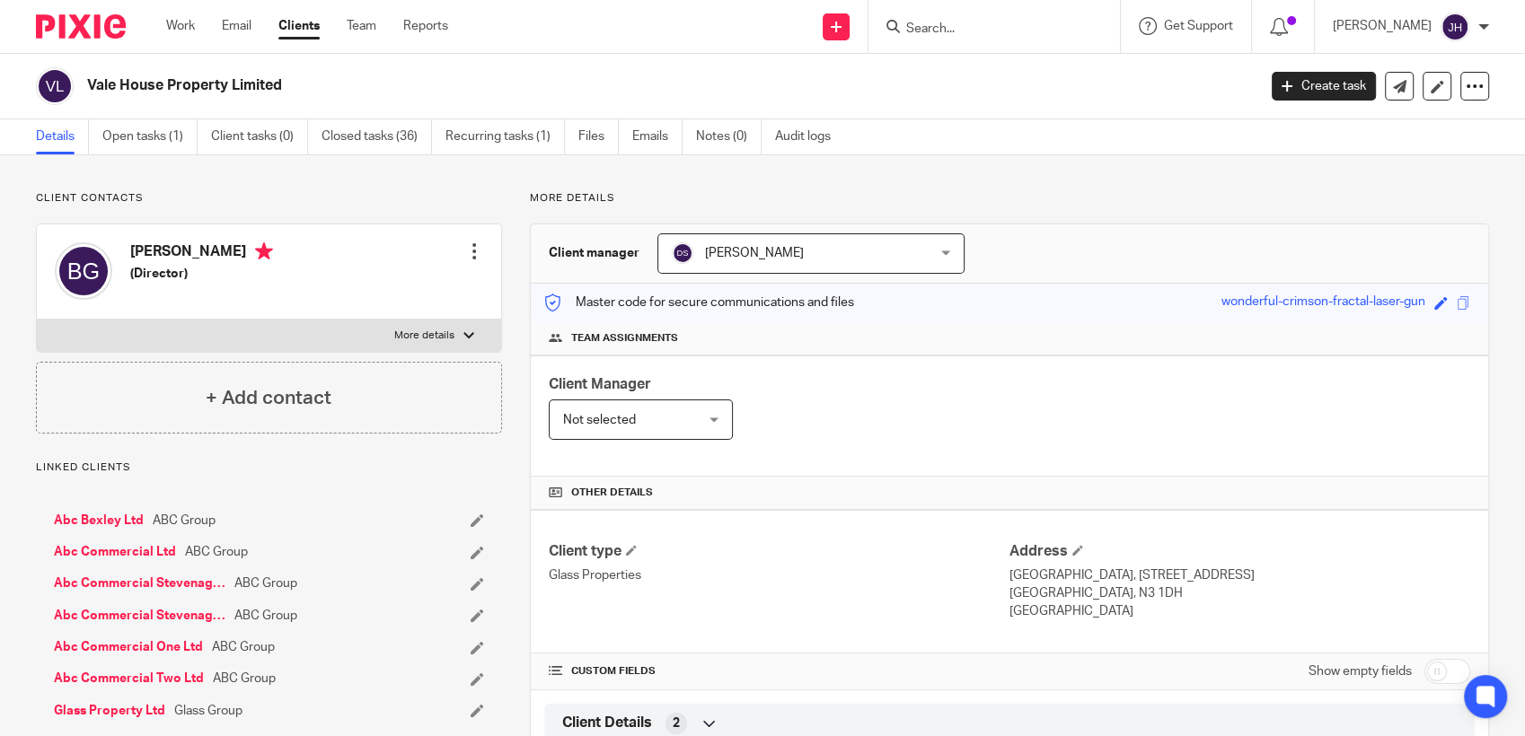
click at [1028, 28] on input "Search" at bounding box center [985, 30] width 162 height 16
type input "vhp"
click at [1009, 57] on link at bounding box center [1012, 70] width 223 height 27
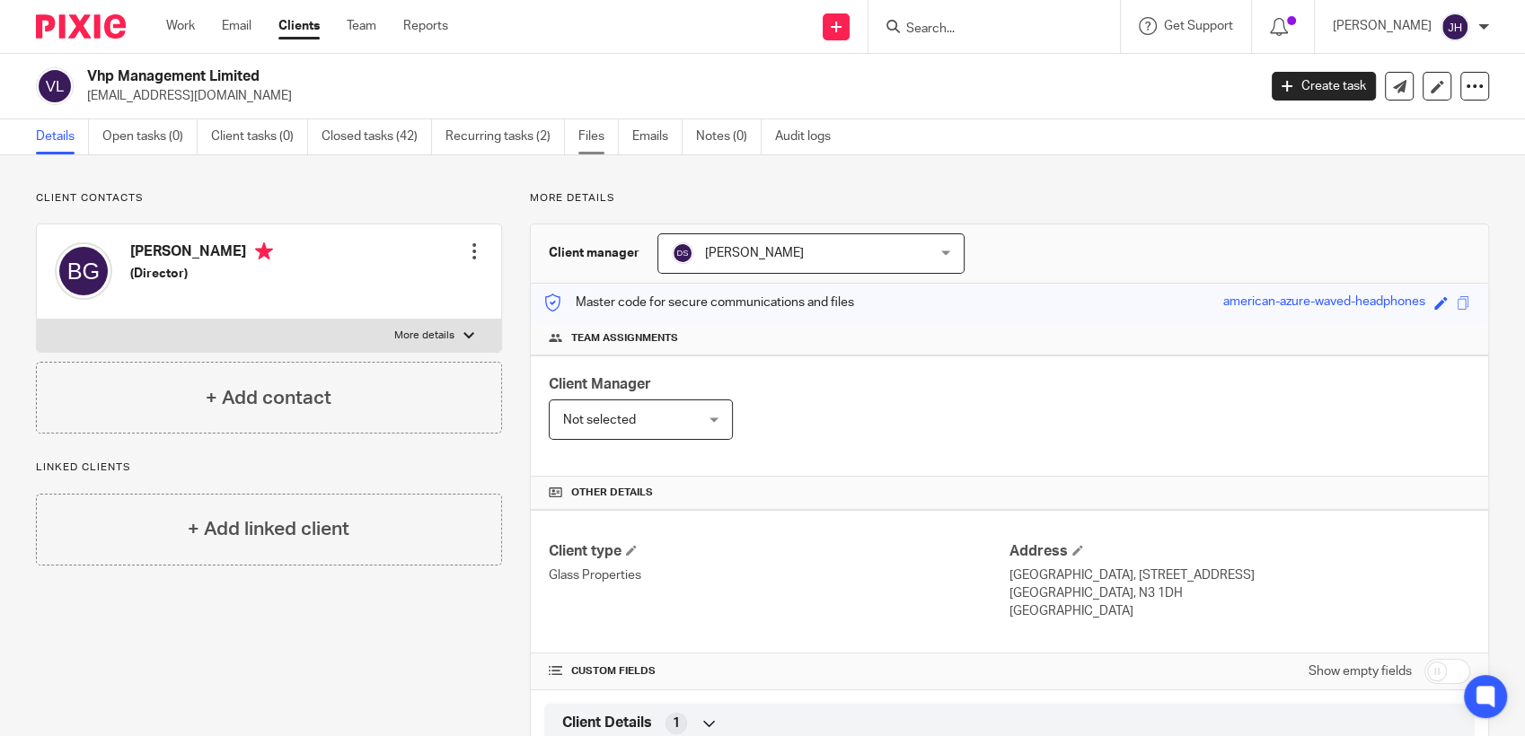
click at [584, 133] on link "Files" at bounding box center [598, 136] width 40 height 35
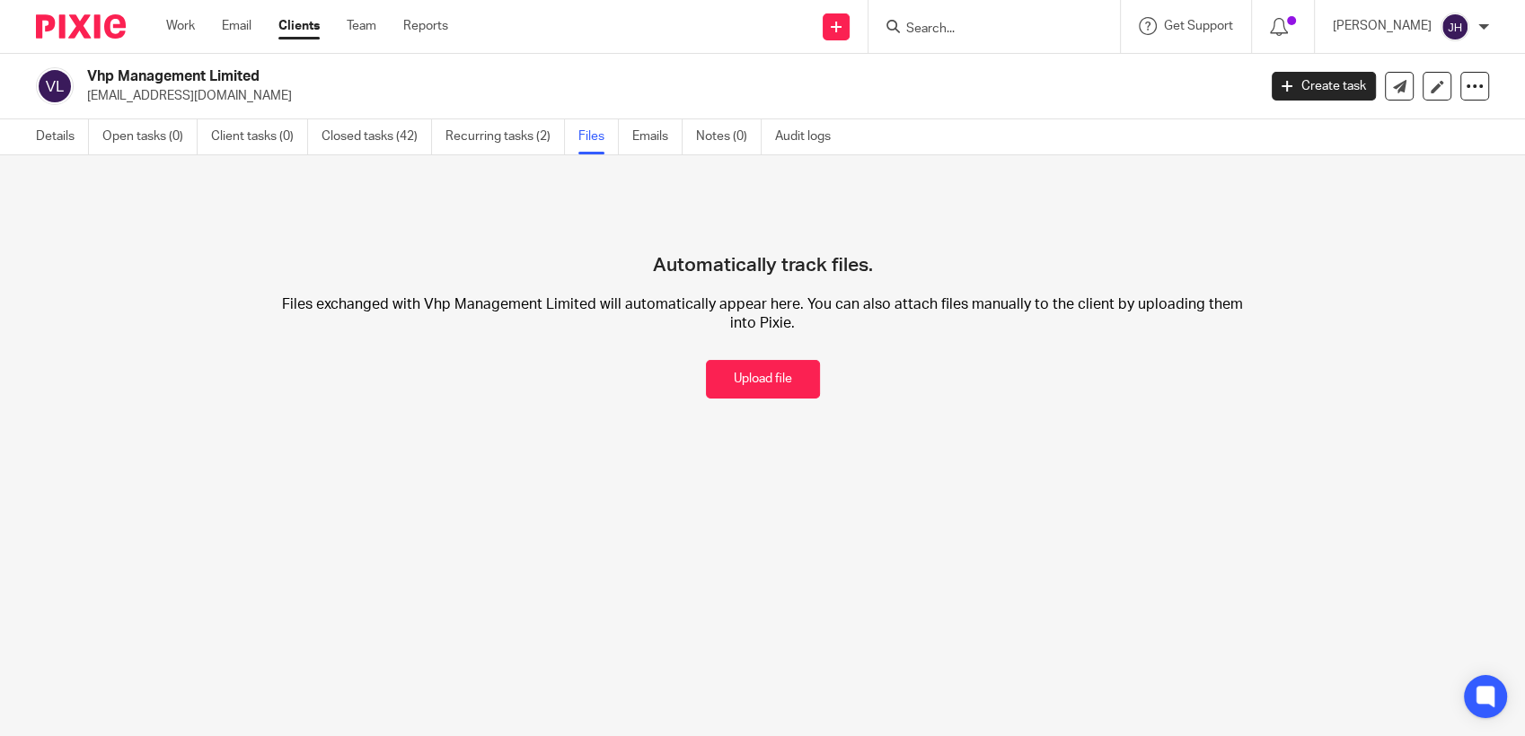
click at [621, 224] on div "Automatically track files. Files exchanged with Vhp Management Limited will aut…" at bounding box center [762, 294] width 1453 height 207
click at [494, 132] on link "Recurring tasks (2)" at bounding box center [504, 136] width 119 height 35
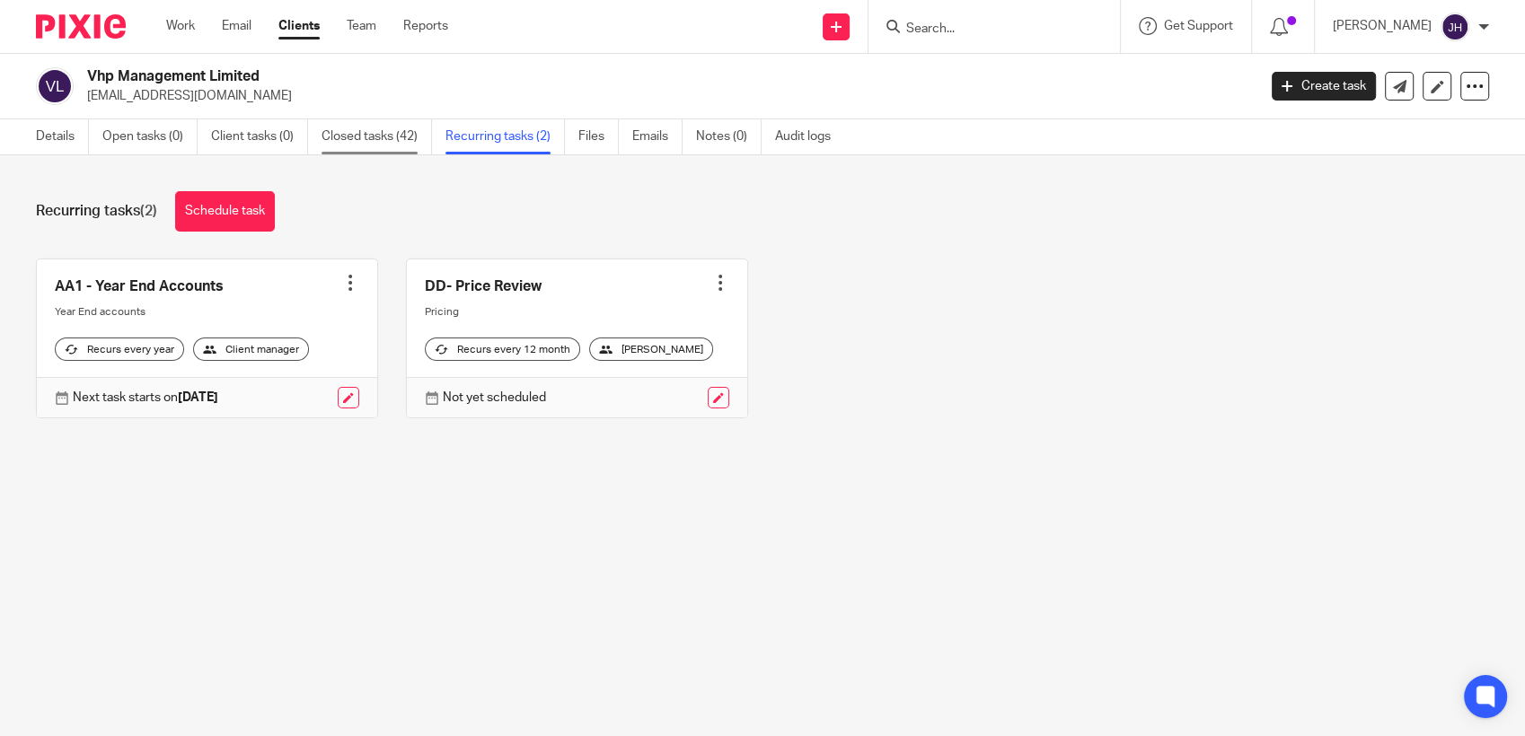
click at [397, 142] on link "Closed tasks (42)" at bounding box center [376, 136] width 110 height 35
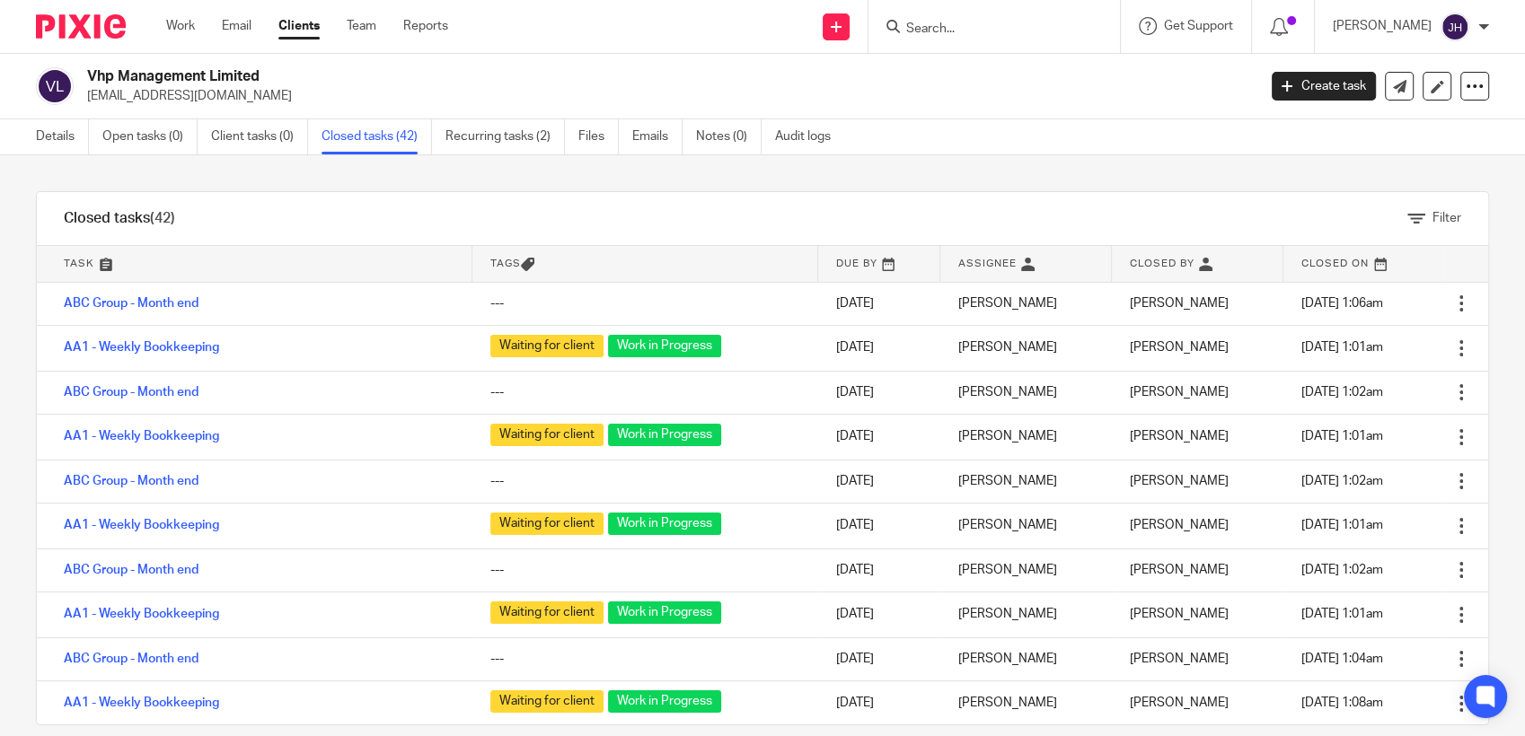
click at [1457, 298] on div "Closed tasks (42) Filter Task Tags Due by Assignee Closed by Closed on No tasks…" at bounding box center [762, 458] width 1453 height 534
click at [51, 137] on link "Details" at bounding box center [62, 136] width 53 height 35
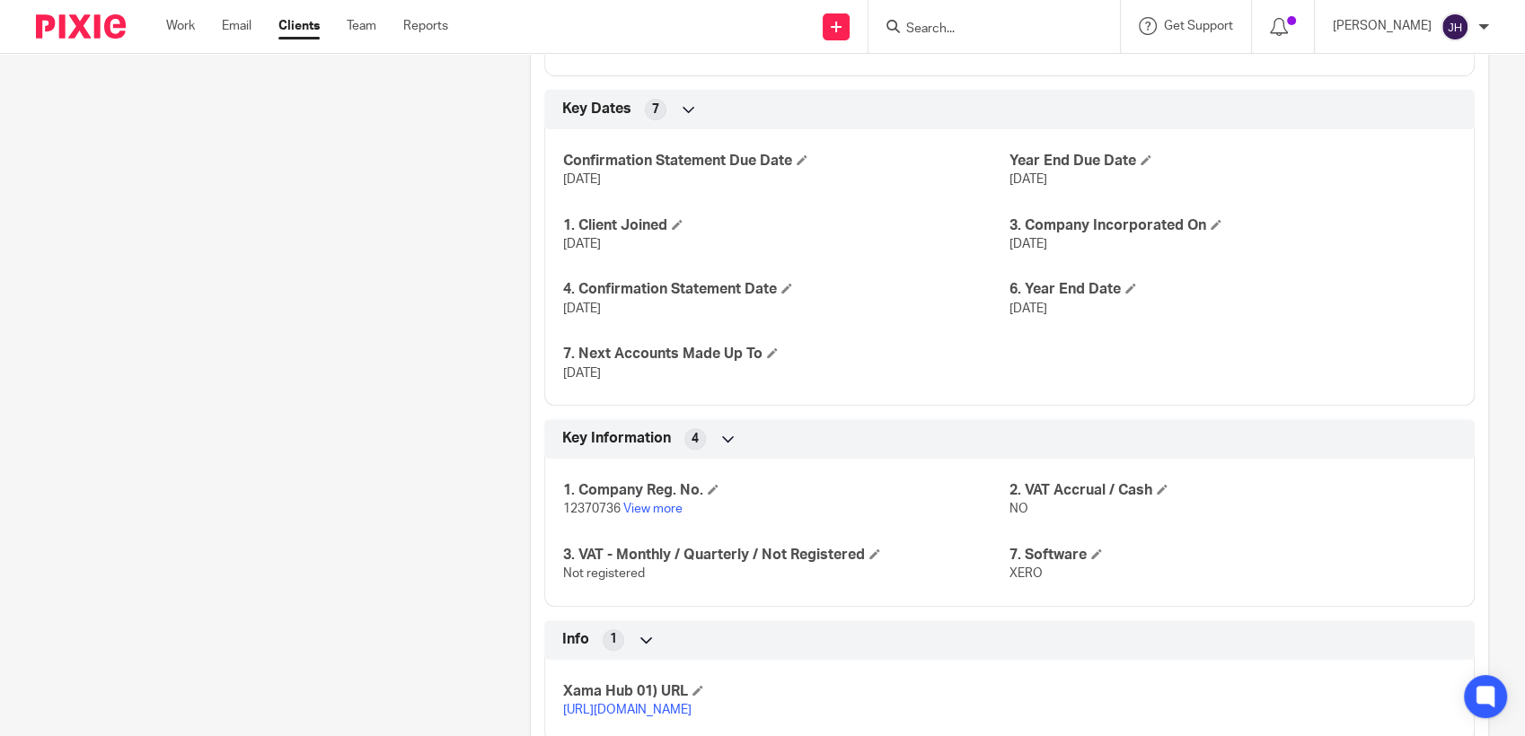
scroll to position [824, 0]
